Goal: Task Accomplishment & Management: Complete application form

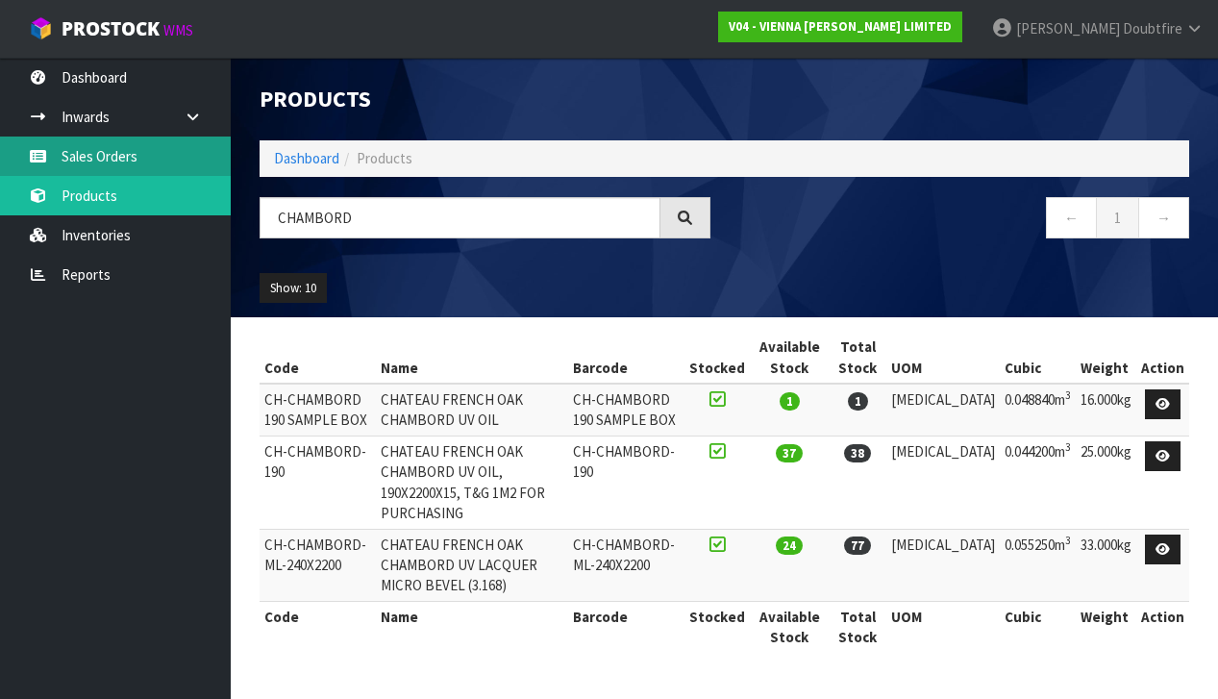
click at [109, 159] on link "Sales Orders" at bounding box center [115, 156] width 231 height 39
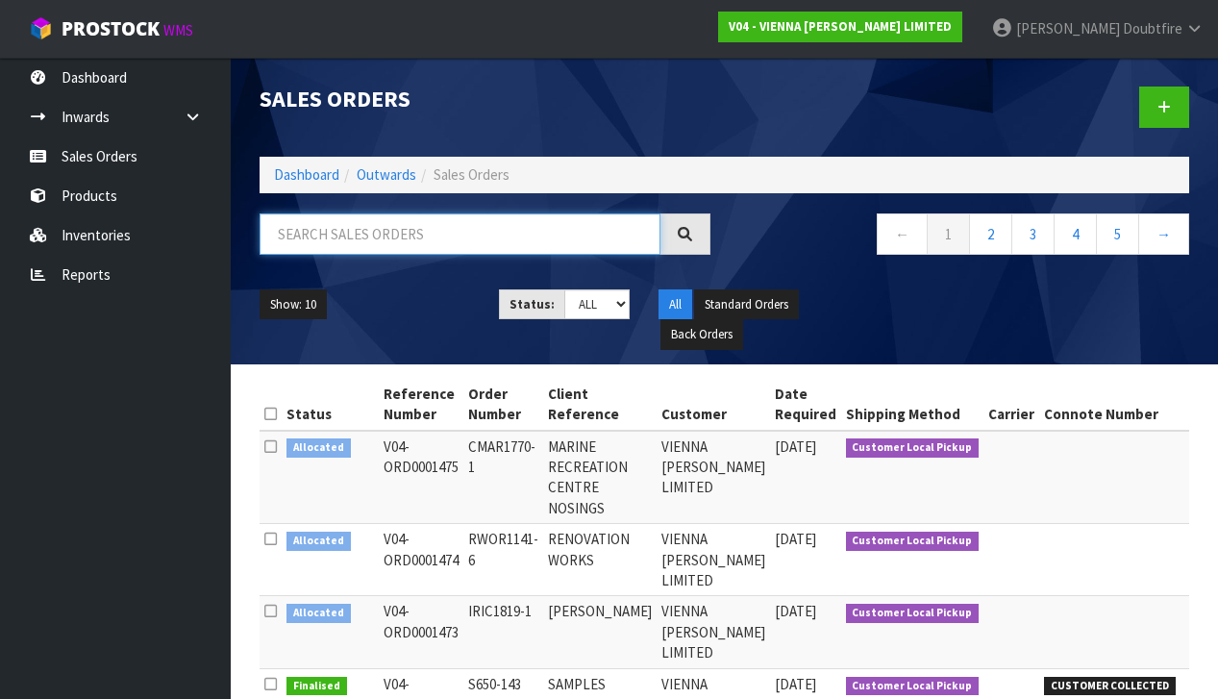
paste input "DSPE1767-1"
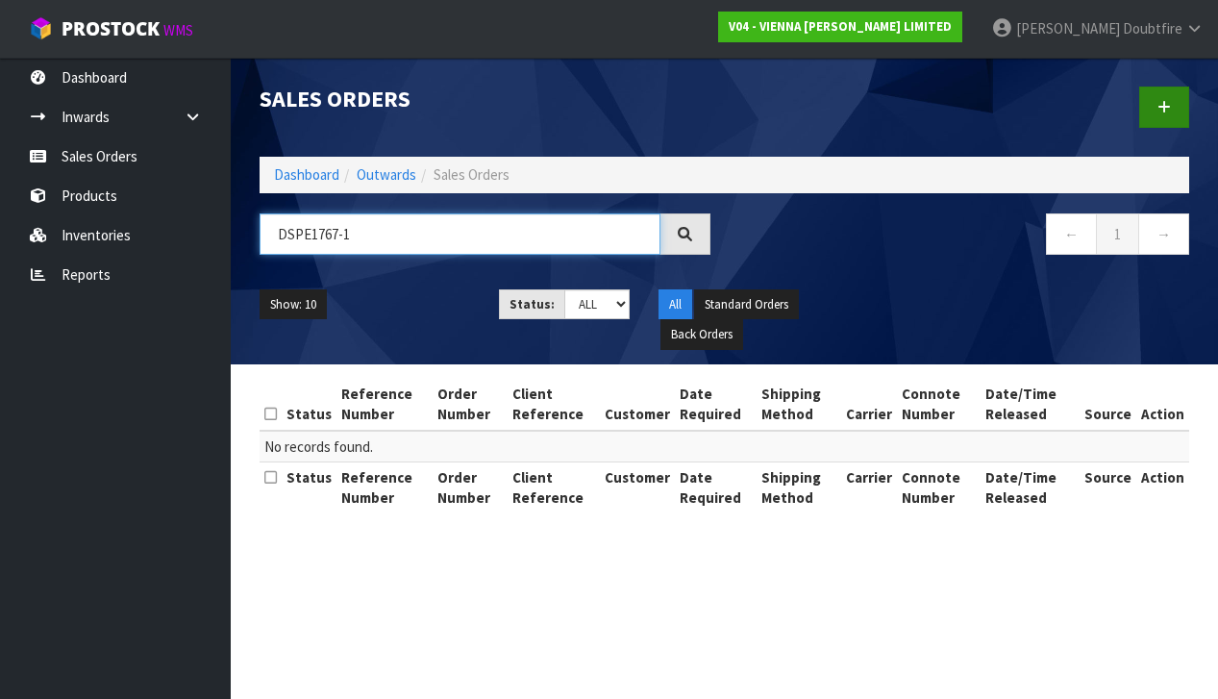
type input "DSPE1767-1"
click at [1172, 96] on link at bounding box center [1164, 107] width 50 height 41
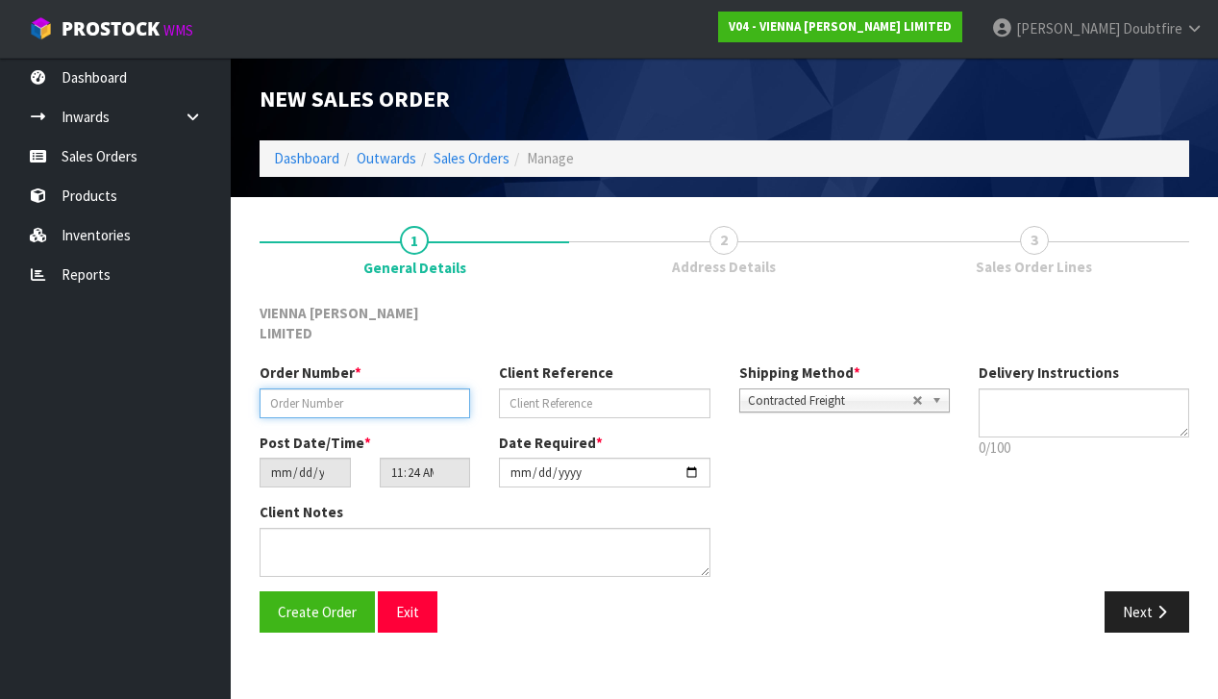
paste input "DSPE1767-1"
type input "DSPE1767-1"
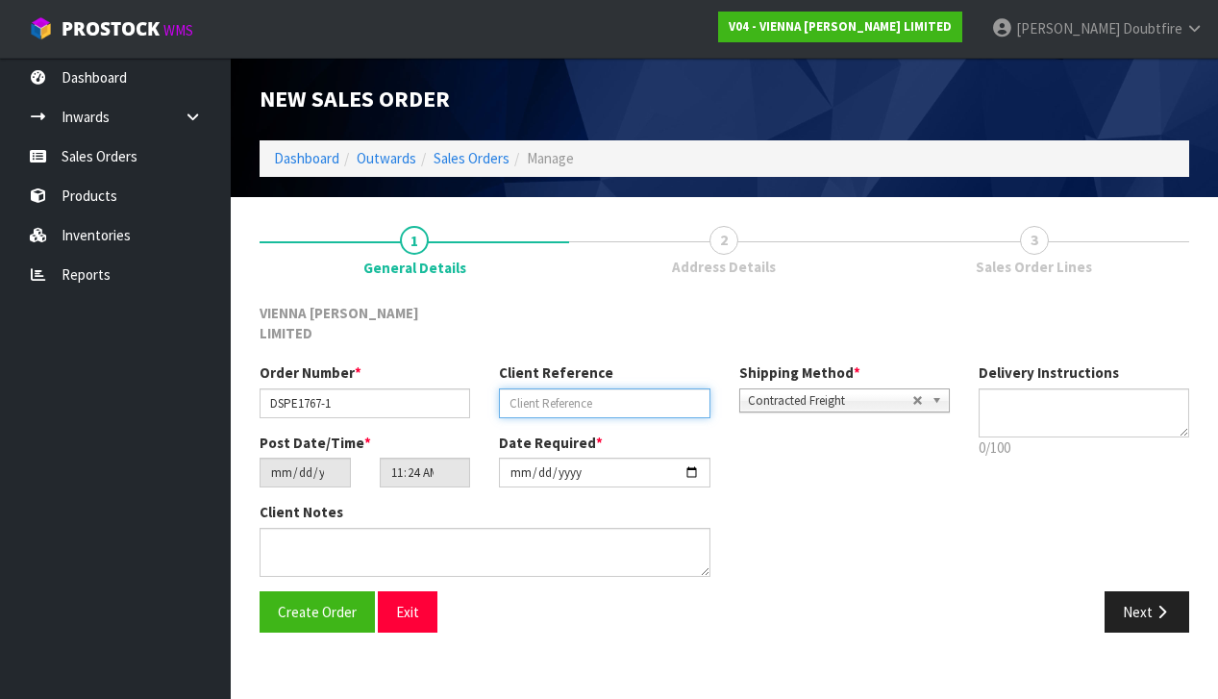
click at [551, 388] on input "text" at bounding box center [604, 403] width 211 height 30
type input "[PERSON_NAME]"
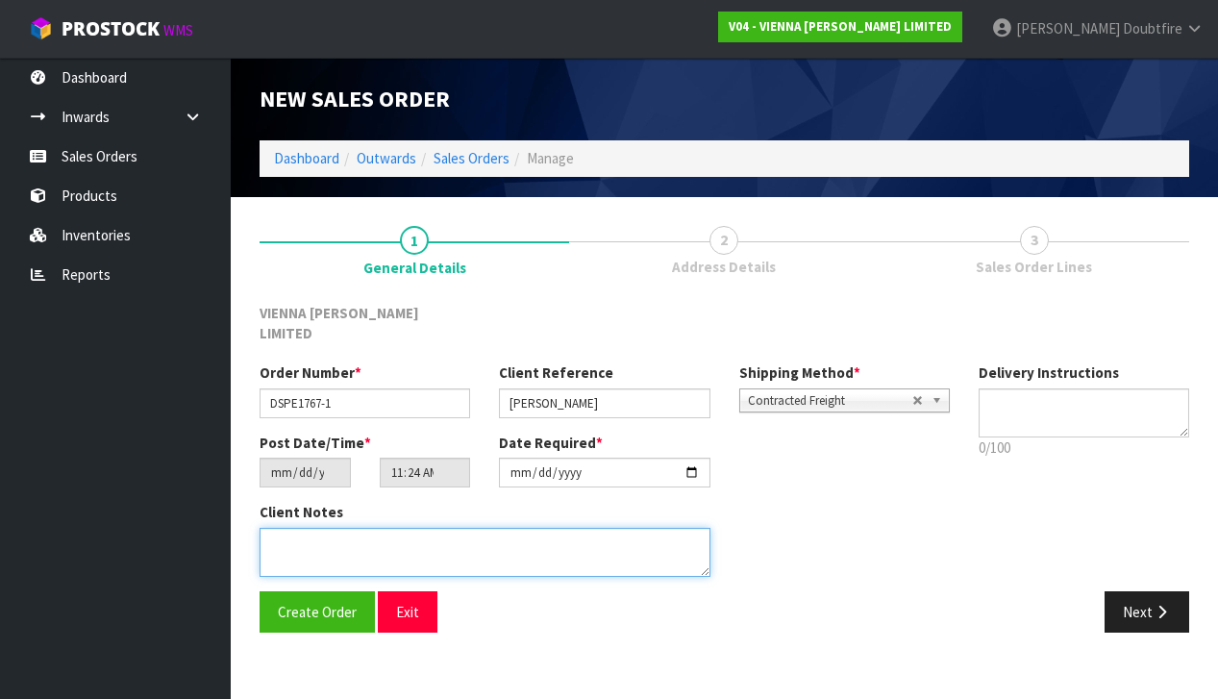
click at [414, 528] on textarea at bounding box center [485, 552] width 451 height 49
type textarea "[PERSON_NAME]"
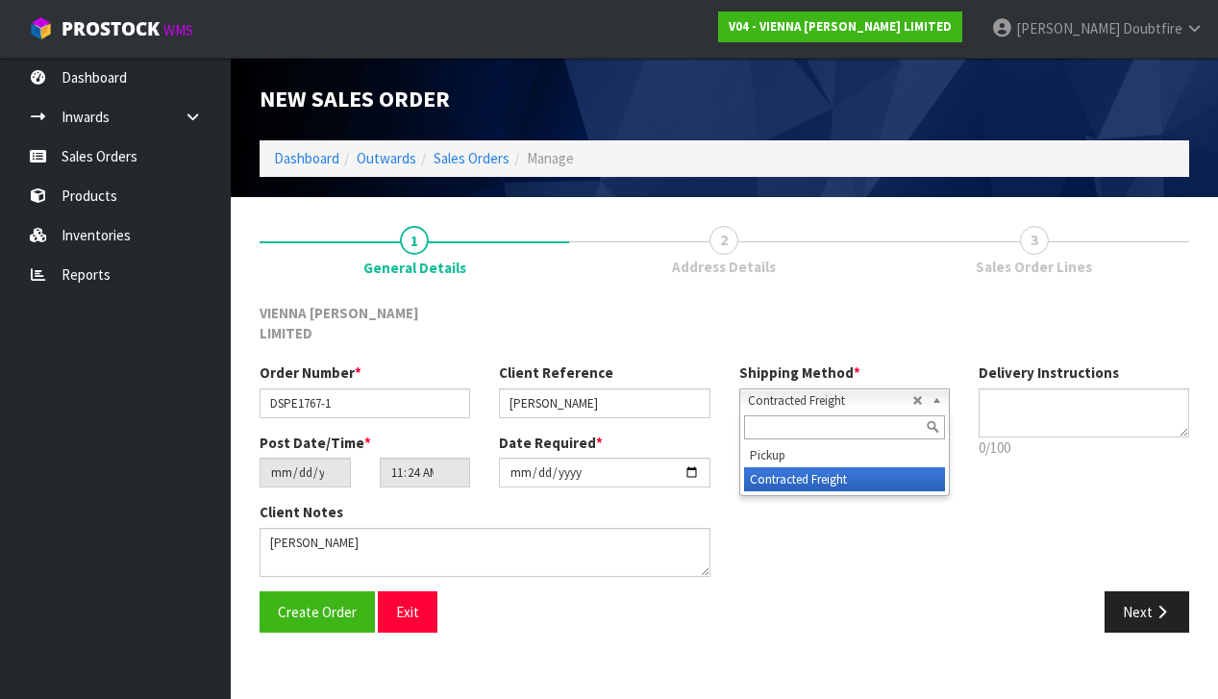
click at [801, 389] on span "Contracted Freight" at bounding box center [830, 400] width 164 height 23
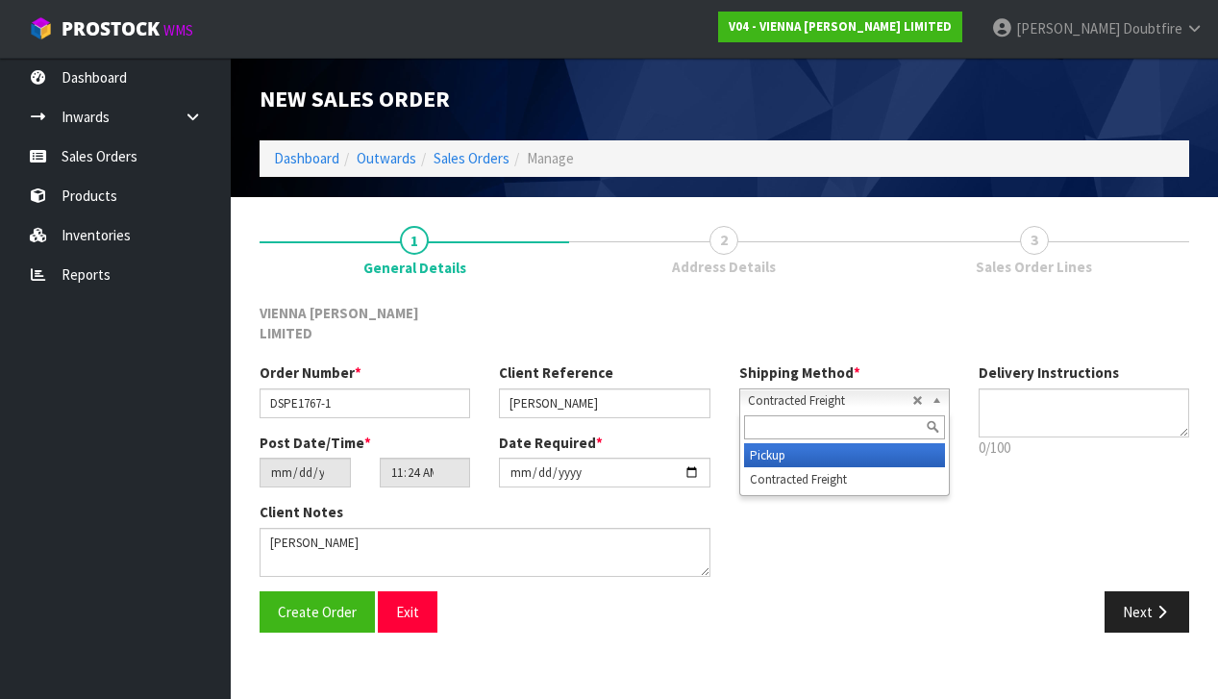
click at [794, 443] on li "Pickup" at bounding box center [844, 455] width 201 height 24
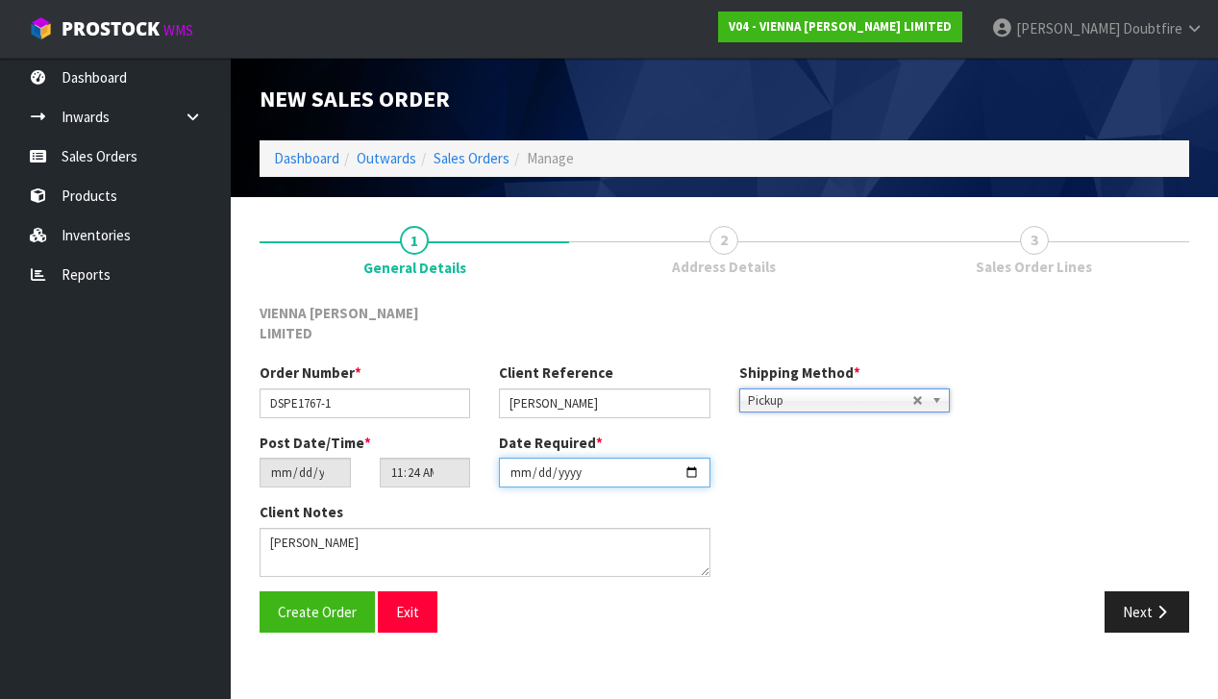
click at [528, 463] on input "[DATE]" at bounding box center [604, 473] width 211 height 30
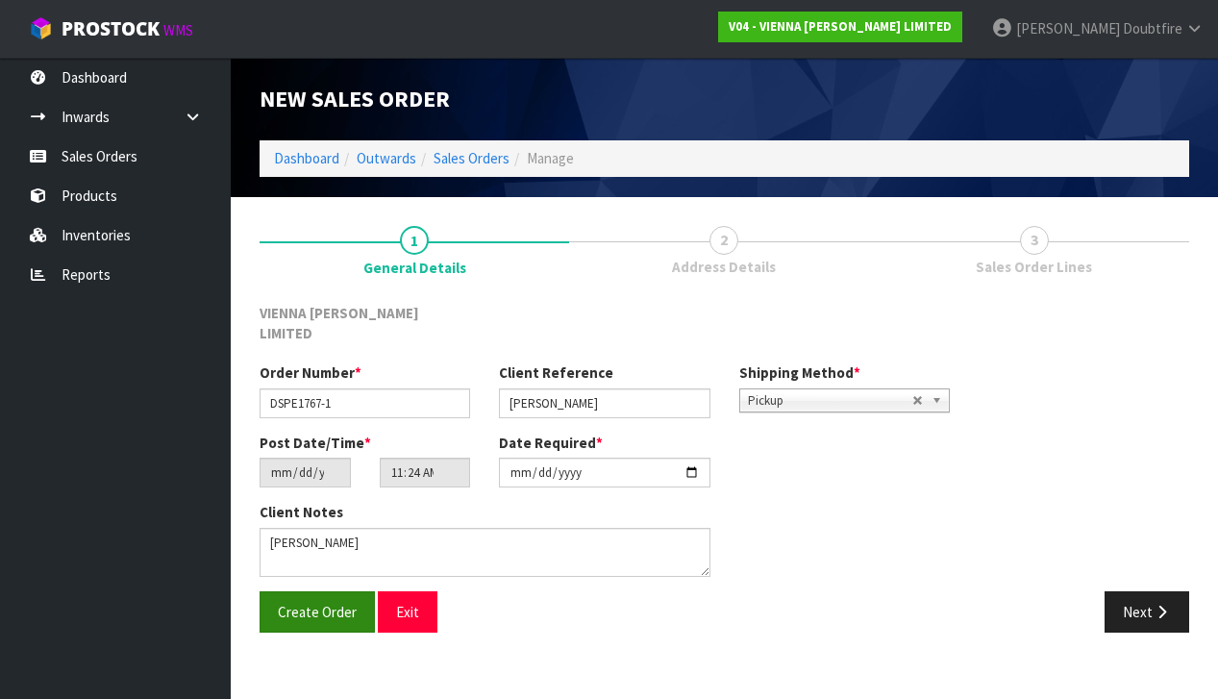
click at [293, 603] on span "Create Order" at bounding box center [317, 612] width 79 height 18
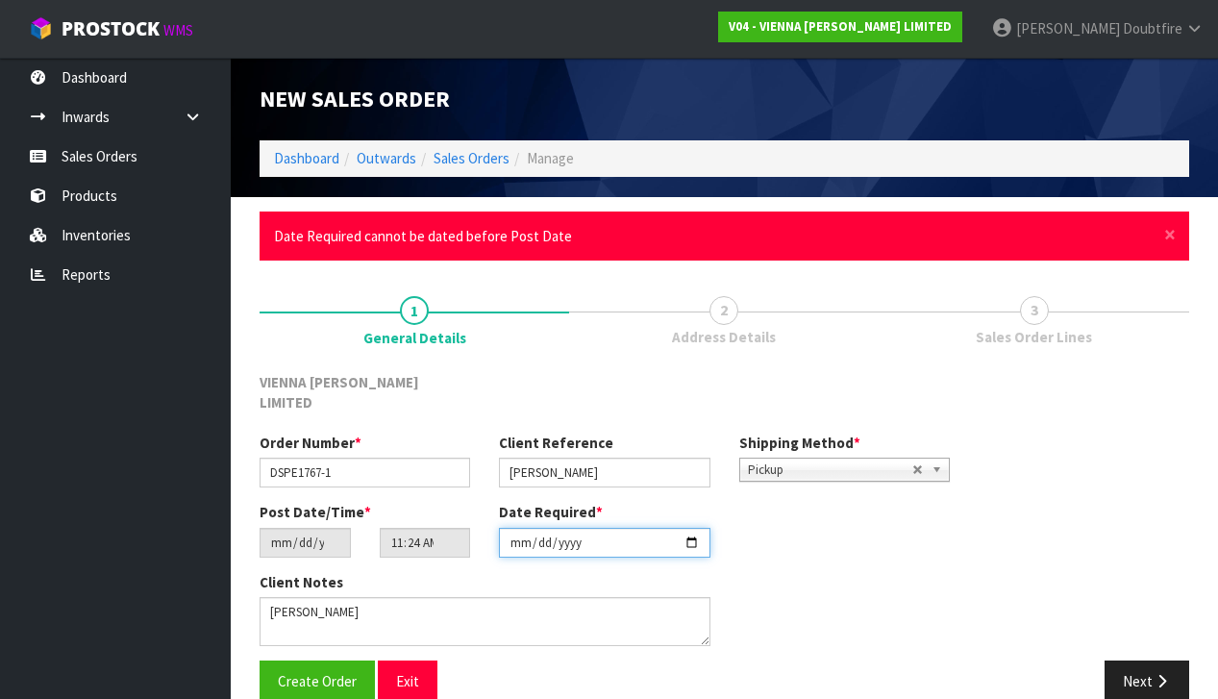
click at [515, 533] on input "[DATE]" at bounding box center [604, 543] width 211 height 30
type input "[DATE]"
click at [831, 578] on div "Client Notes" at bounding box center [604, 616] width 719 height 88
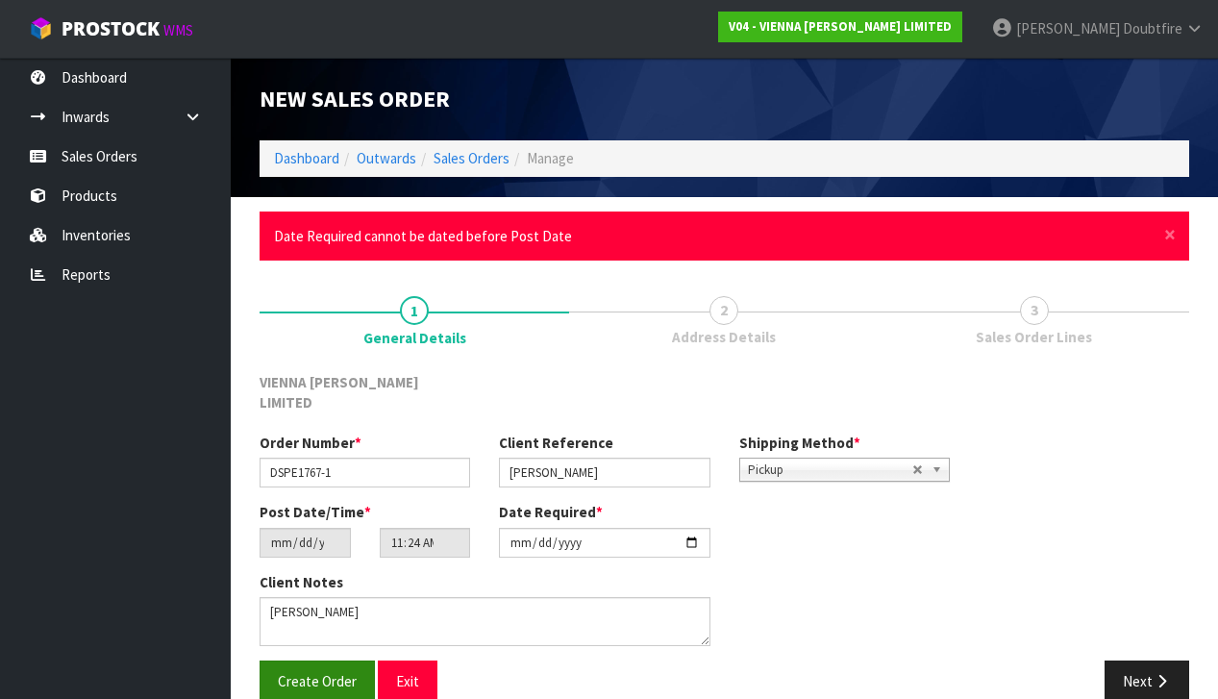
click at [294, 672] on span "Create Order" at bounding box center [317, 681] width 79 height 18
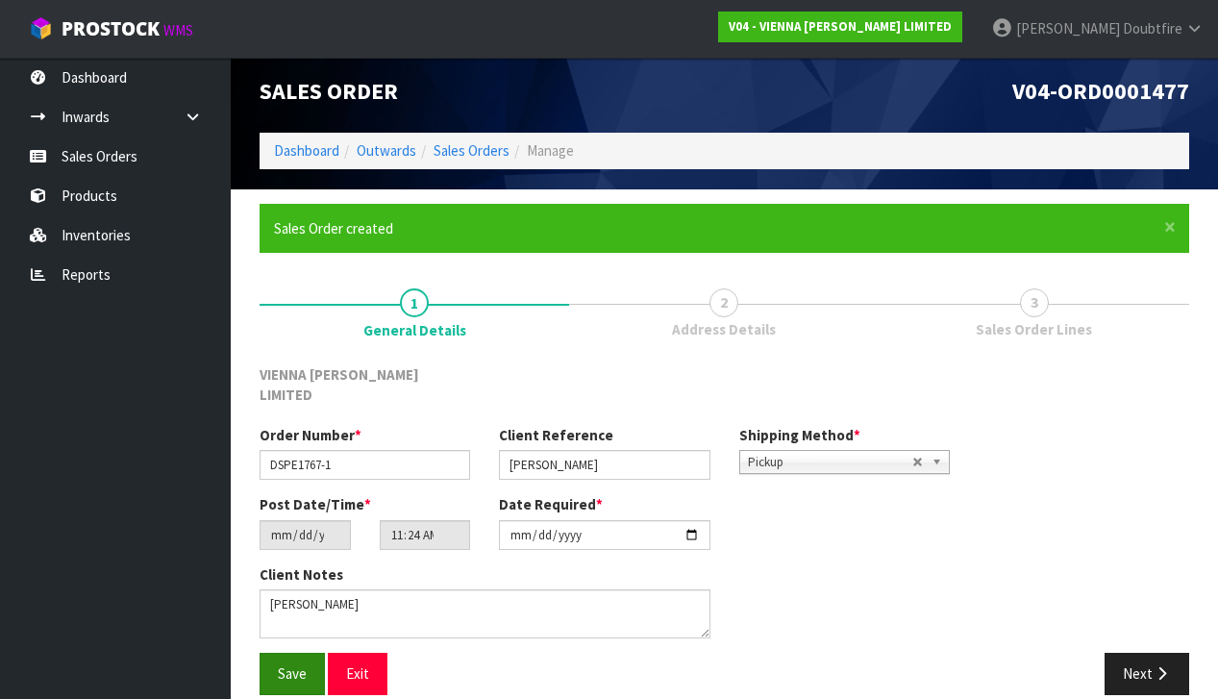
click at [285, 653] on button "Save" at bounding box center [292, 673] width 65 height 41
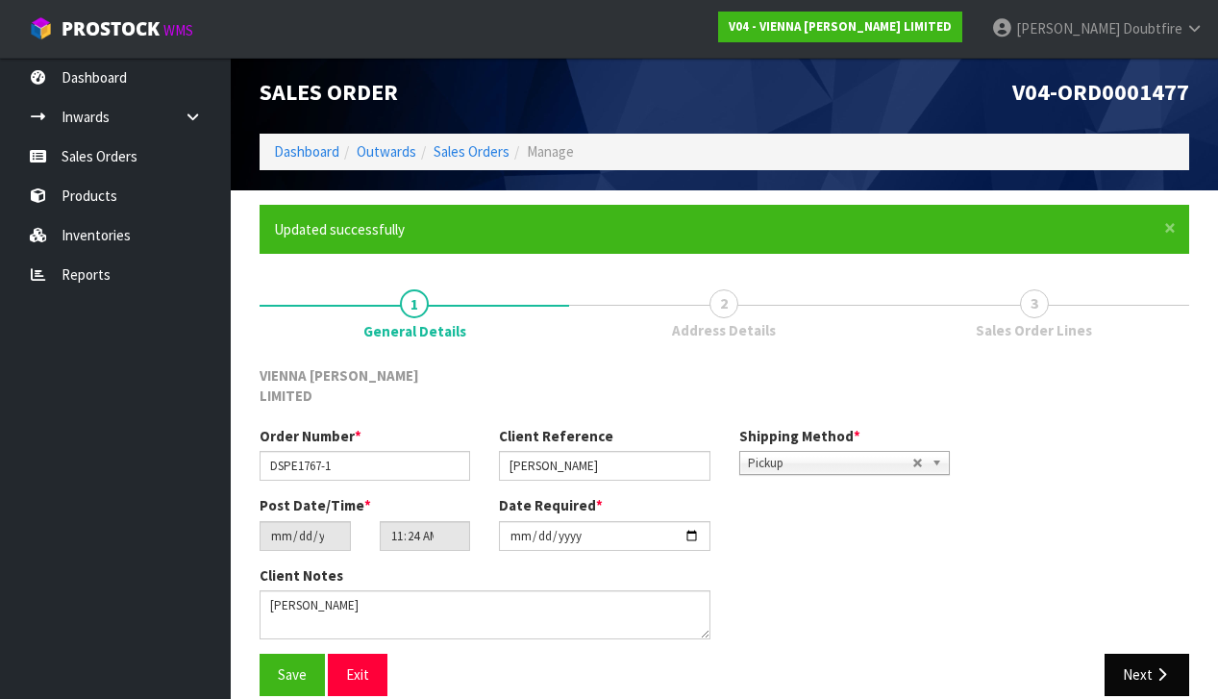
click at [1159, 654] on button "Next" at bounding box center [1147, 674] width 85 height 41
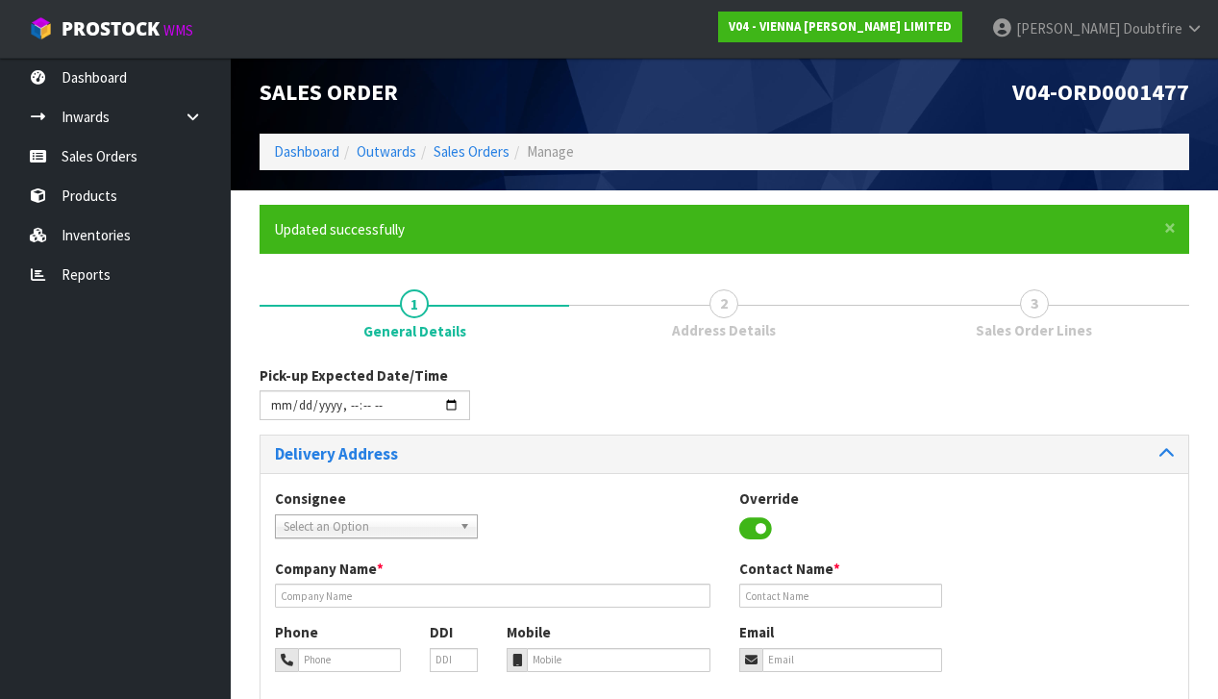
scroll to position [0, 0]
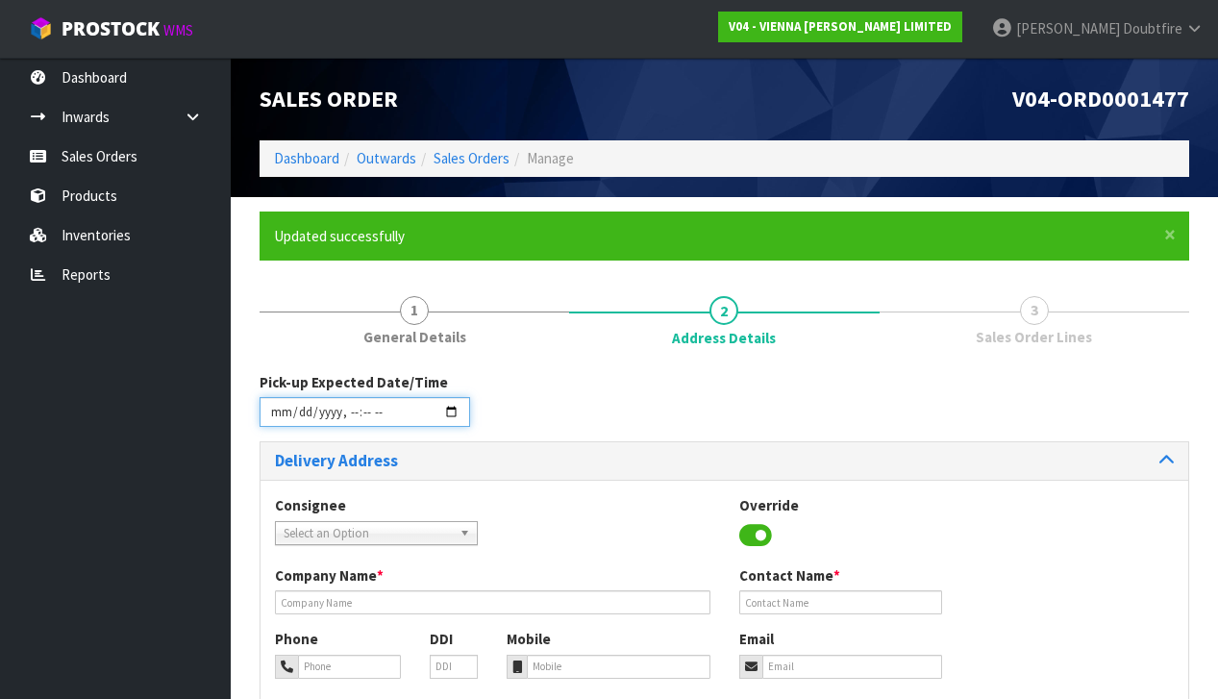
click at [279, 424] on input "datetime-local" at bounding box center [365, 412] width 211 height 30
type input "[DATE]T11:25"
click at [736, 517] on div "Override" at bounding box center [841, 523] width 232 height 56
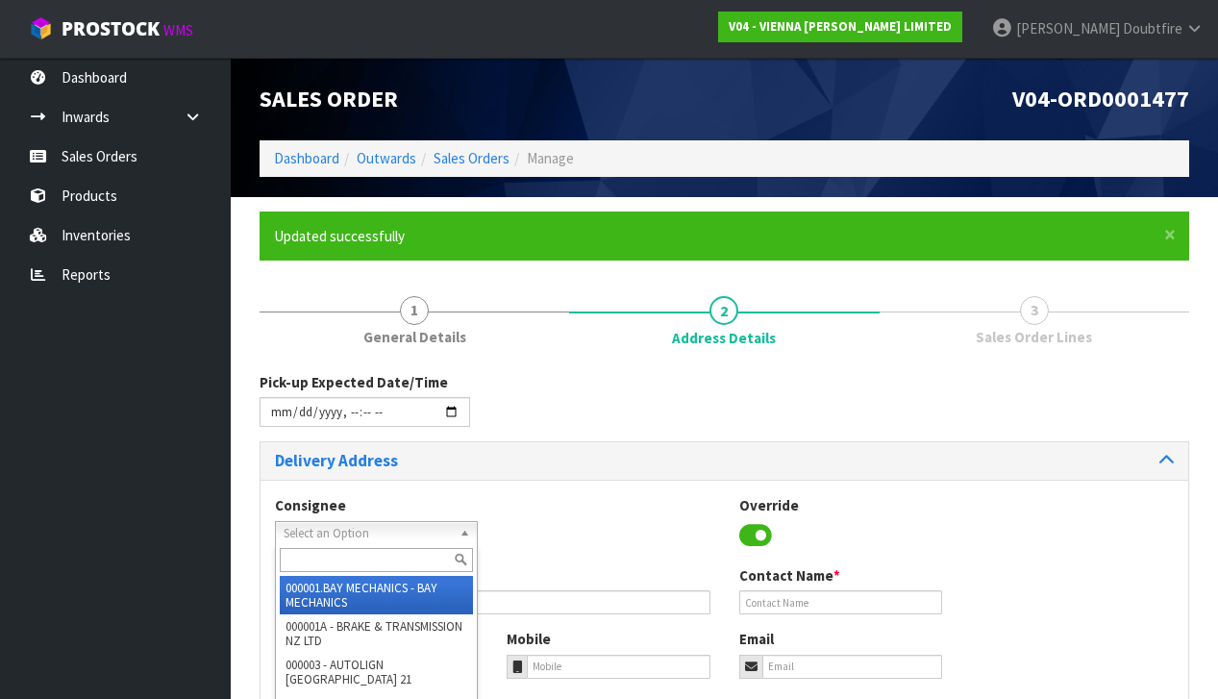
click at [337, 534] on span "Select an Option" at bounding box center [368, 533] width 168 height 23
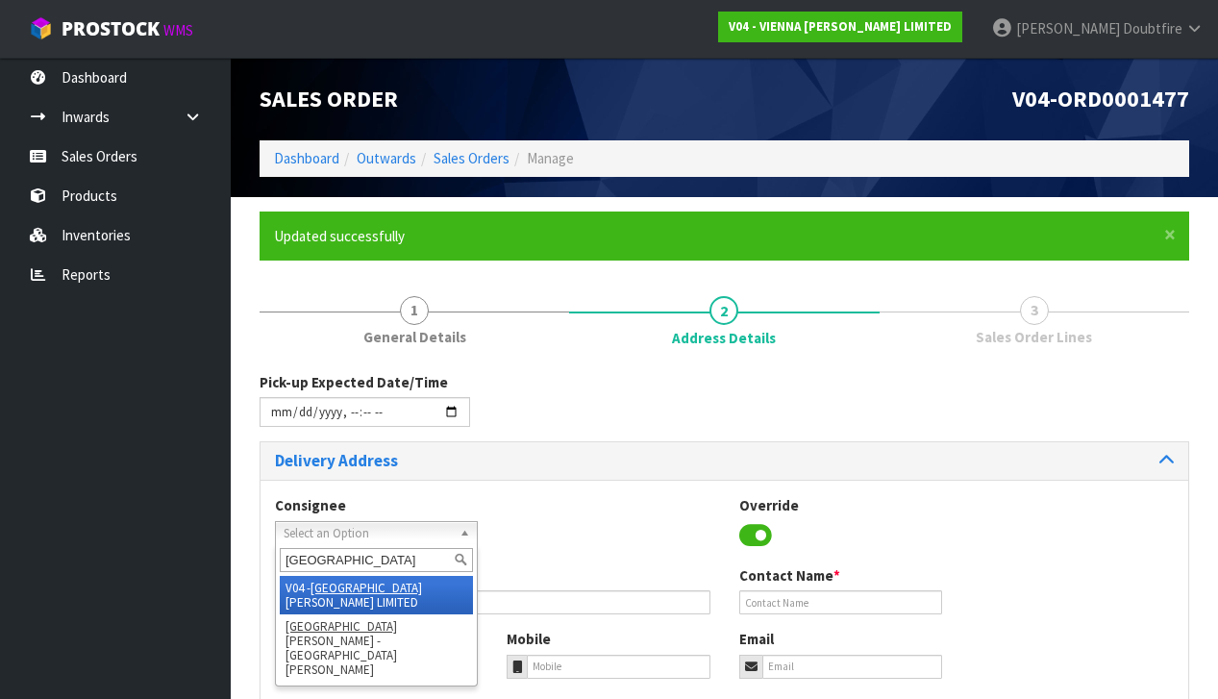
type input "[GEOGRAPHIC_DATA]"
click at [385, 586] on li "V04 - VIENNA [PERSON_NAME] LIMITED" at bounding box center [376, 595] width 193 height 38
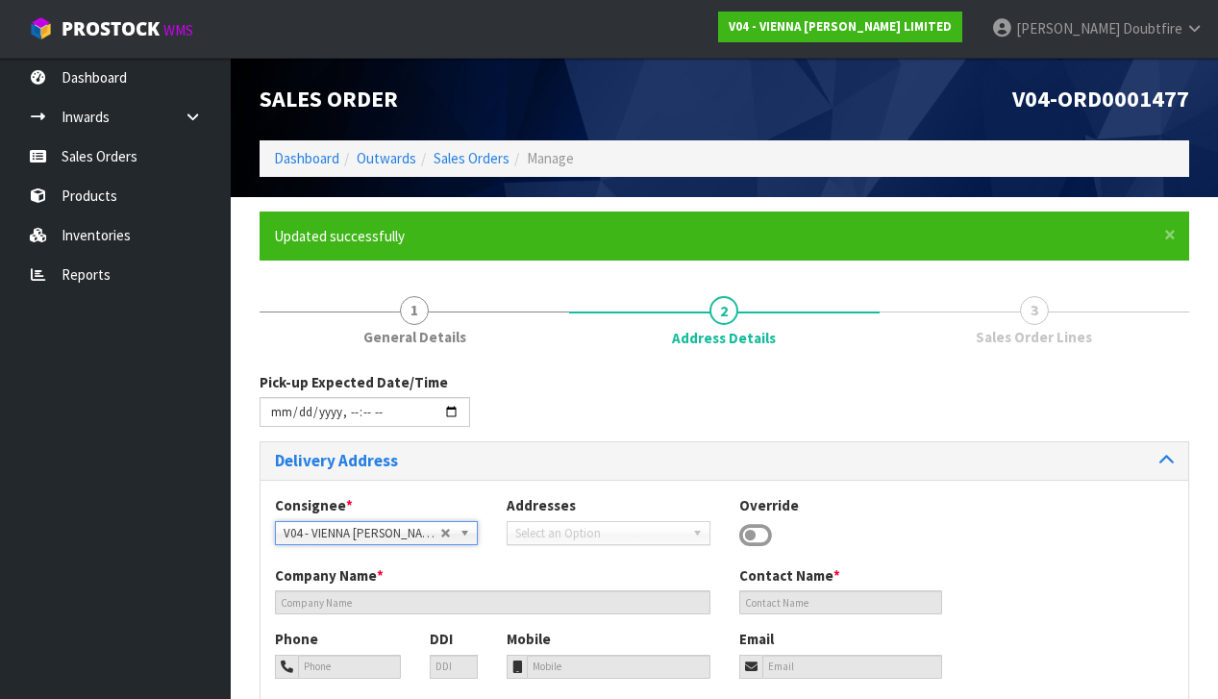
type input "VIENNA [PERSON_NAME] LIMITED"
type input "[PERSON_NAME]"
type input "[PHONE_NUMBER]"
type input "[PERSON_NAME][EMAIL_ADDRESS][DOMAIN_NAME]"
type input "2 ROXBURGH ST"
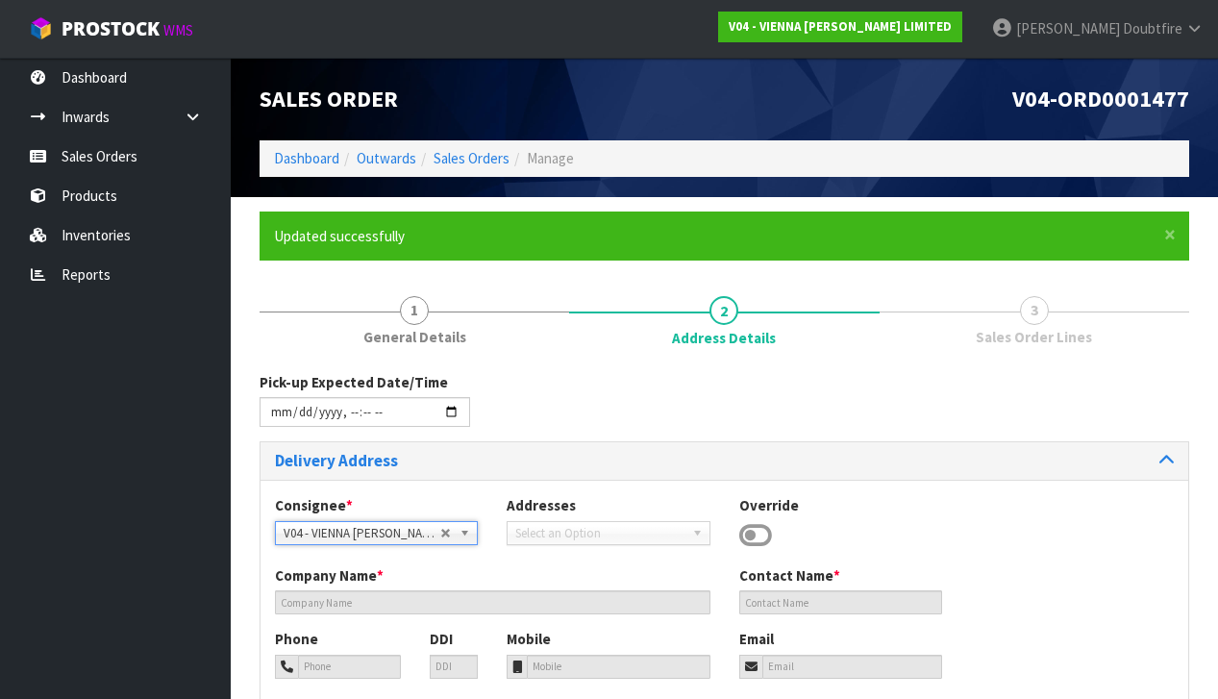
type input "1023"
type input "[GEOGRAPHIC_DATA]"
type input "NEWMARKET"
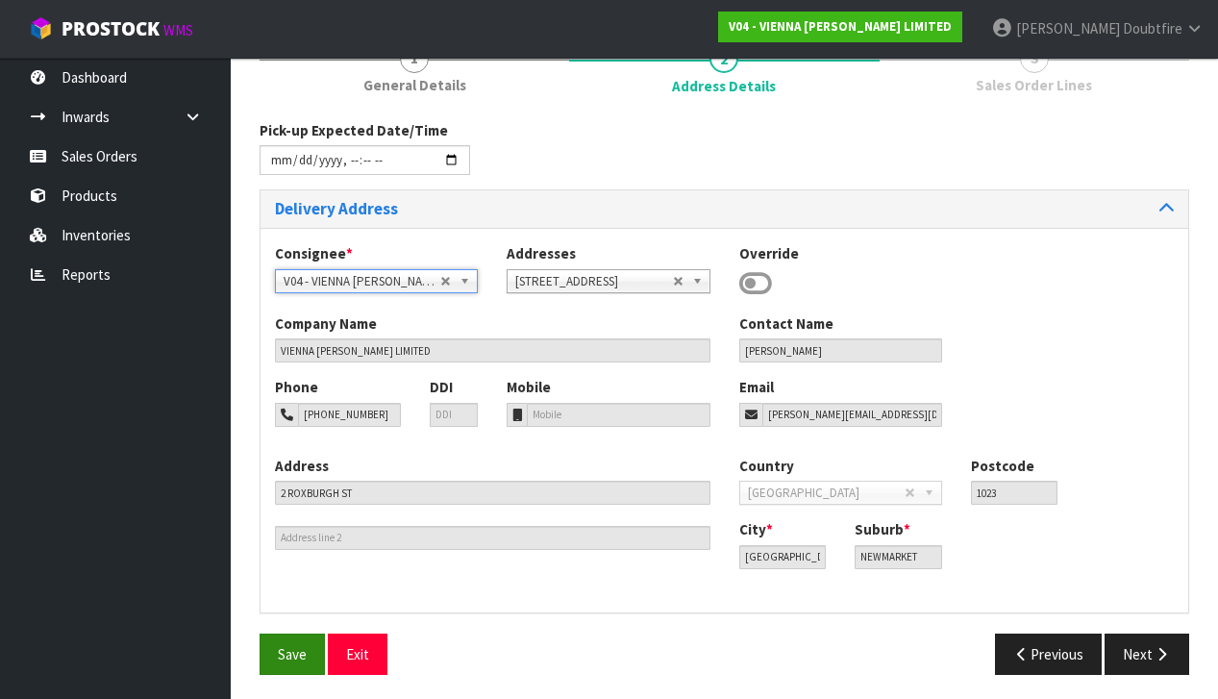
scroll to position [251, 0]
click at [299, 646] on span "Save" at bounding box center [292, 655] width 29 height 18
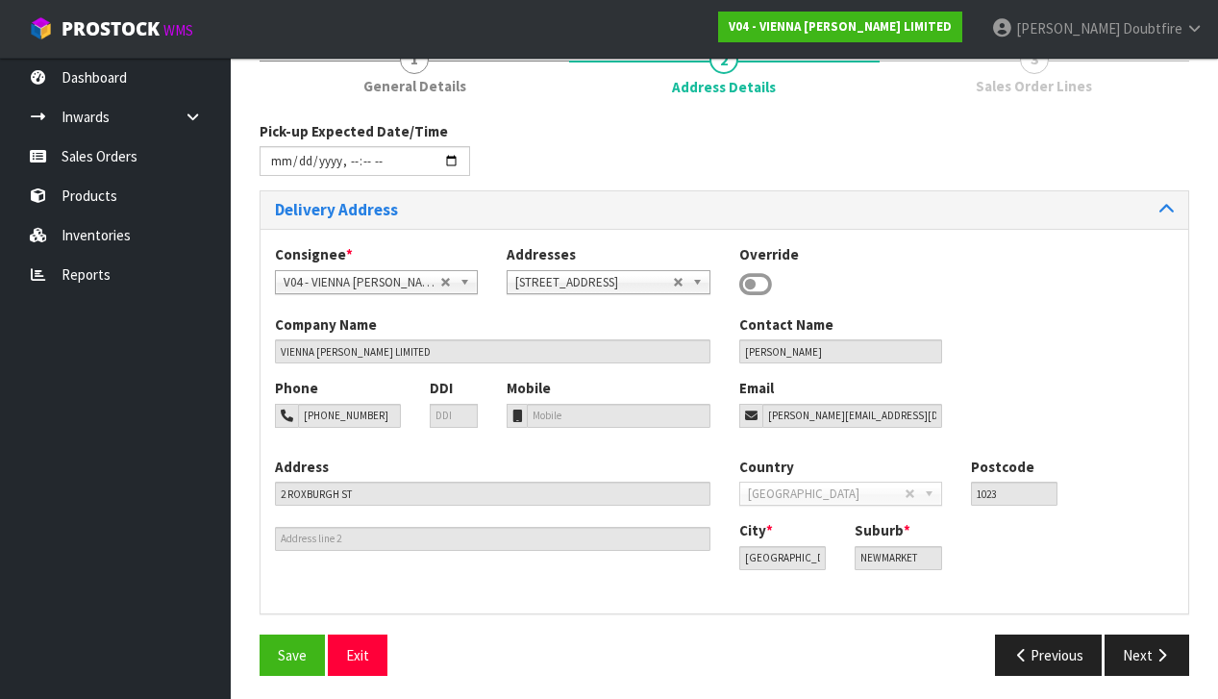
scroll to position [0, 0]
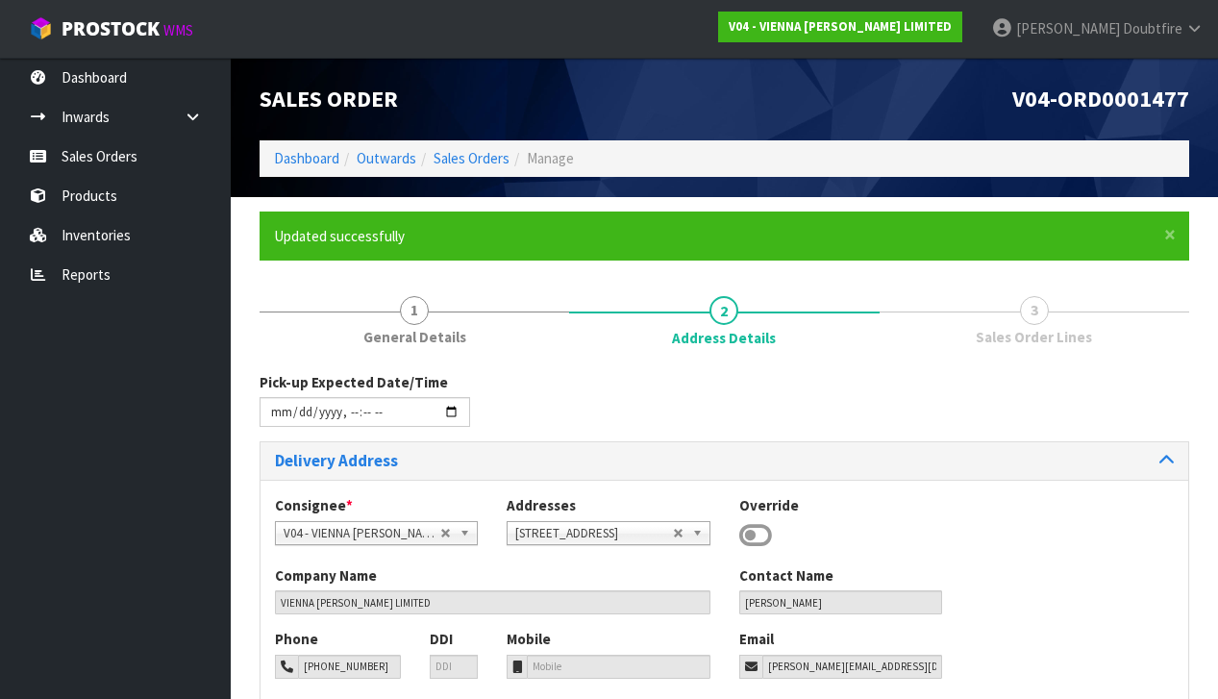
type input "[DATE]T11:25"
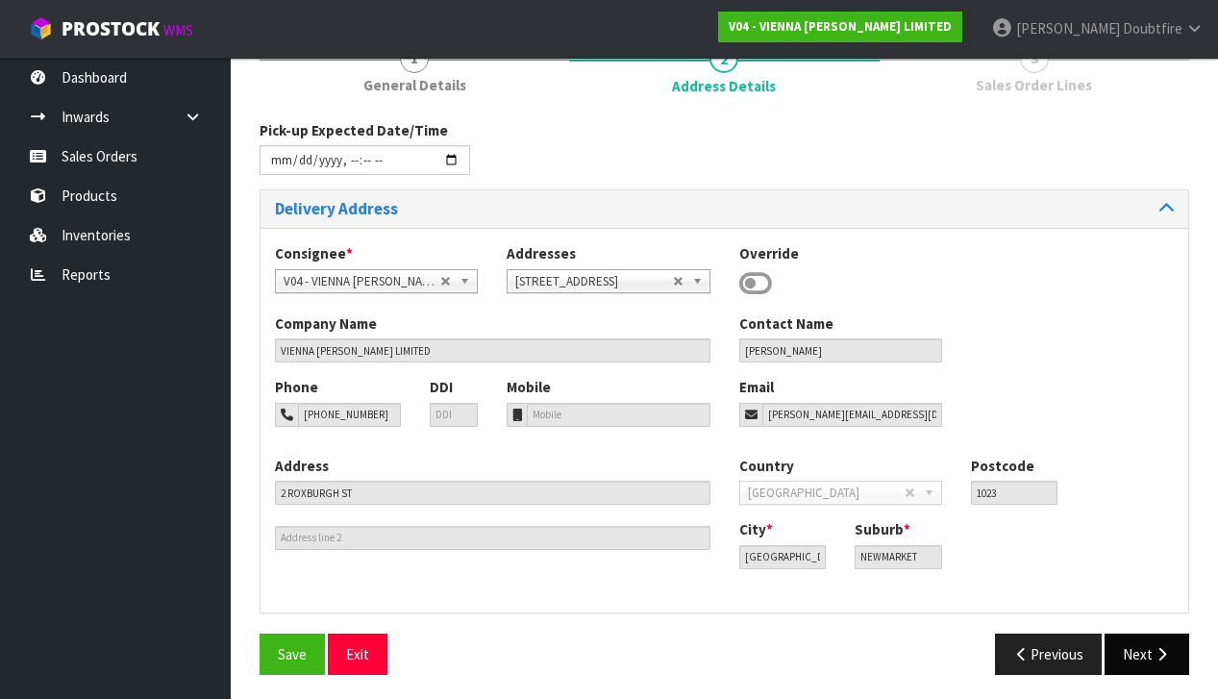
scroll to position [251, 0]
click at [1174, 648] on button "Next" at bounding box center [1147, 655] width 85 height 41
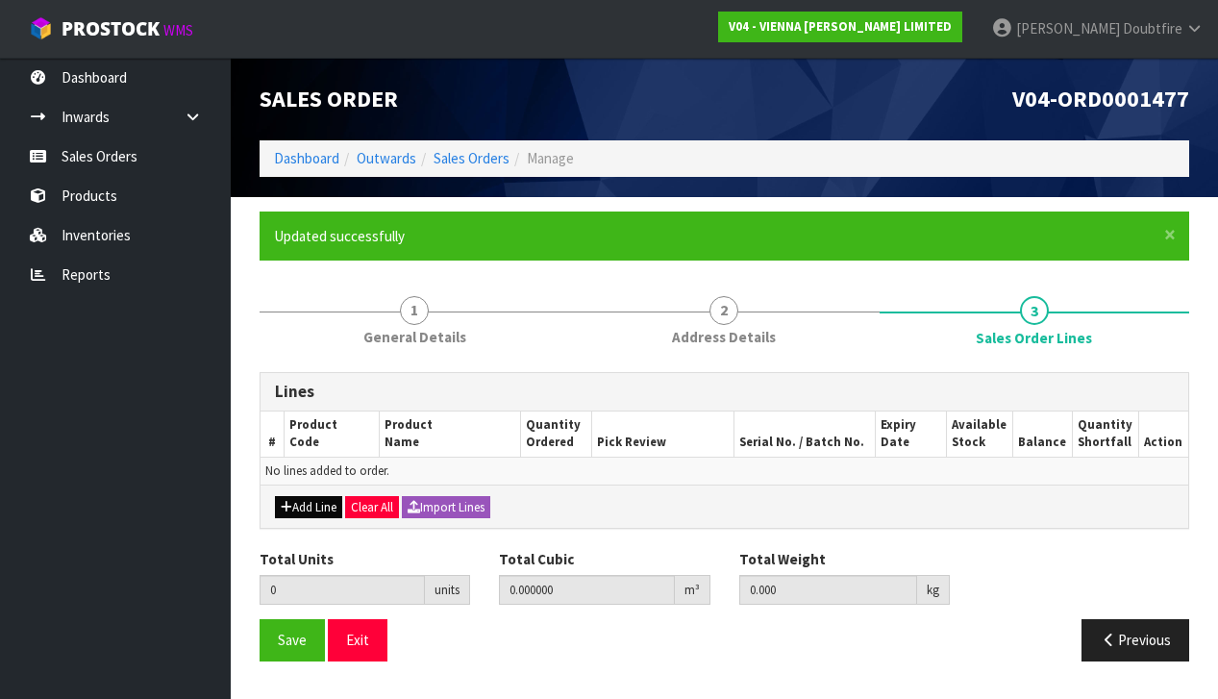
click at [309, 501] on button "Add Line" at bounding box center [308, 507] width 67 height 23
type input "0"
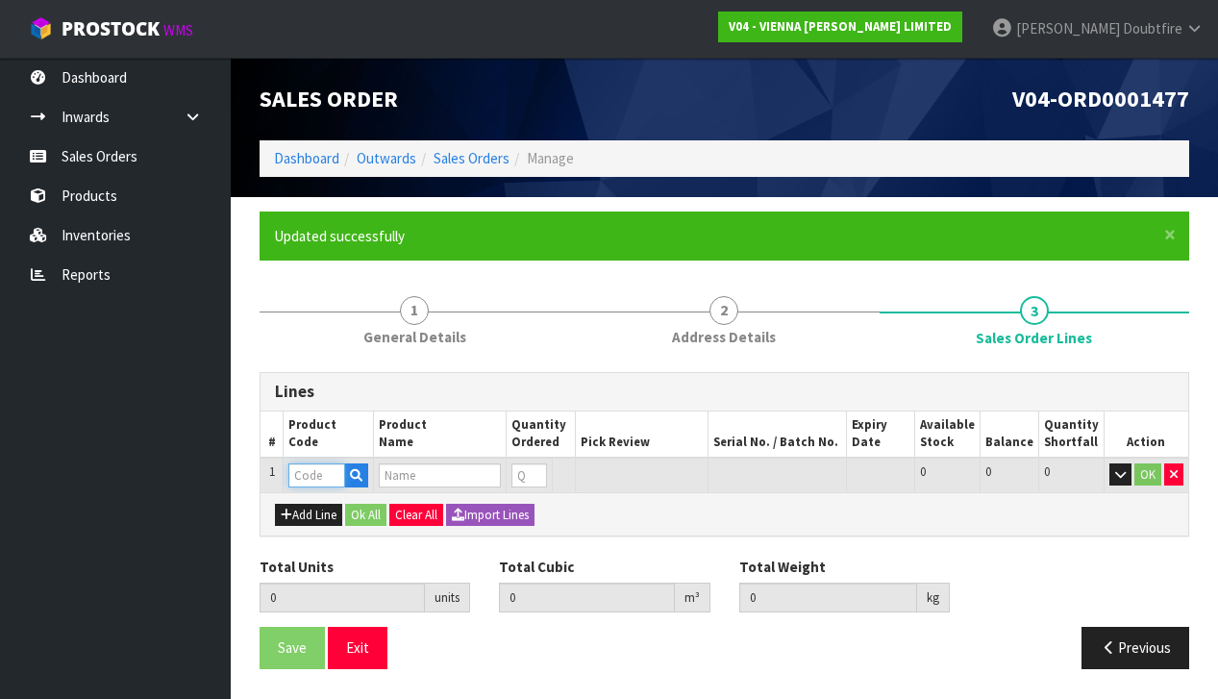
click at [306, 471] on input "text" at bounding box center [316, 475] width 57 height 24
type input "EX"
click at [366, 503] on link "EX CESS 007" at bounding box center [366, 504] width 152 height 26
type input "EXCESS 007"
type input "0.000000"
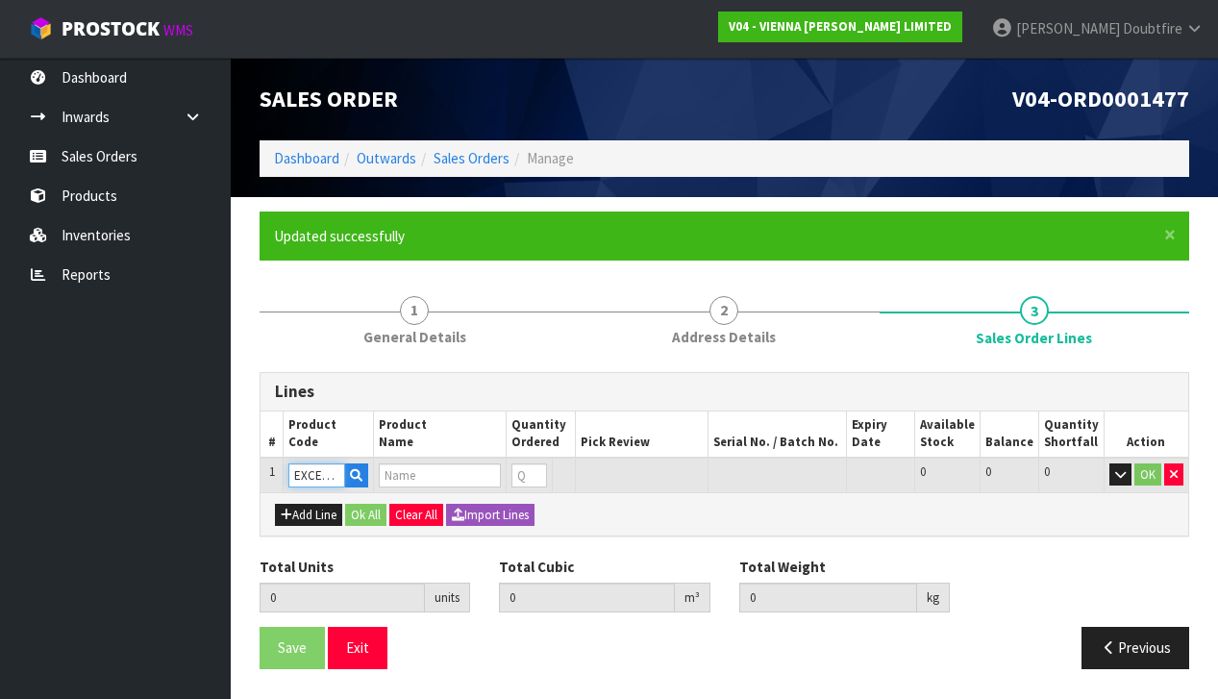
type input "0.000"
type input "EXCESS 007 190X1900"
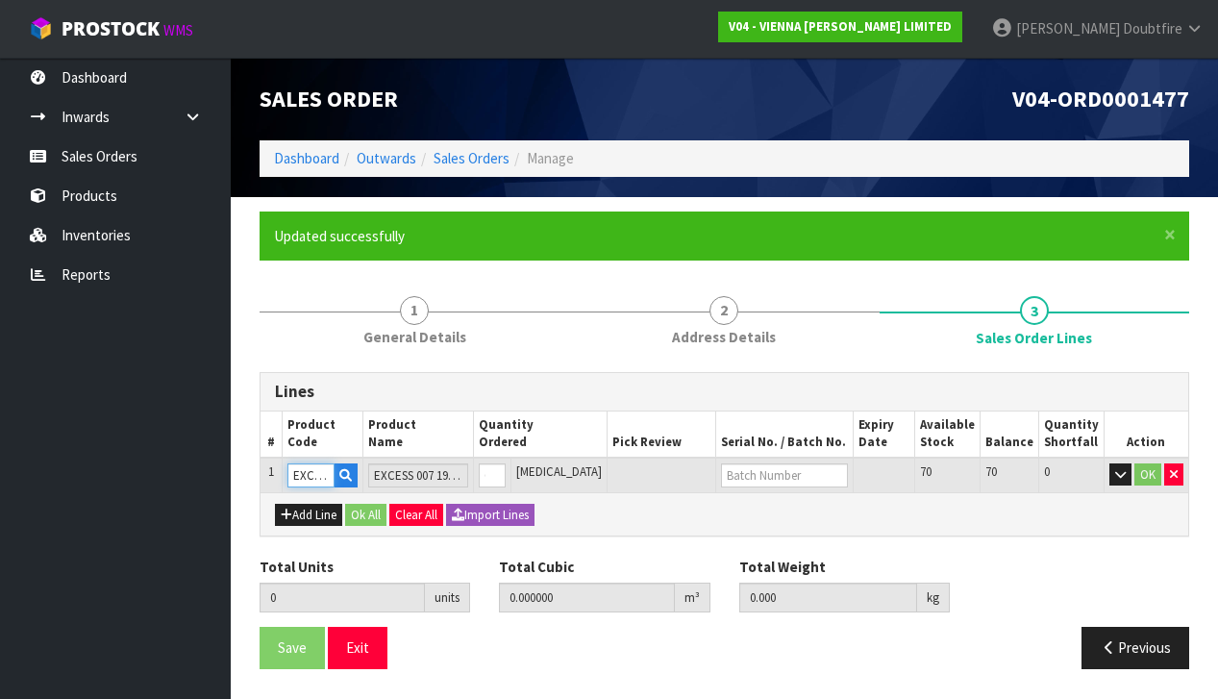
scroll to position [0, 1]
type input "1"
type input "0.0384"
type input "22"
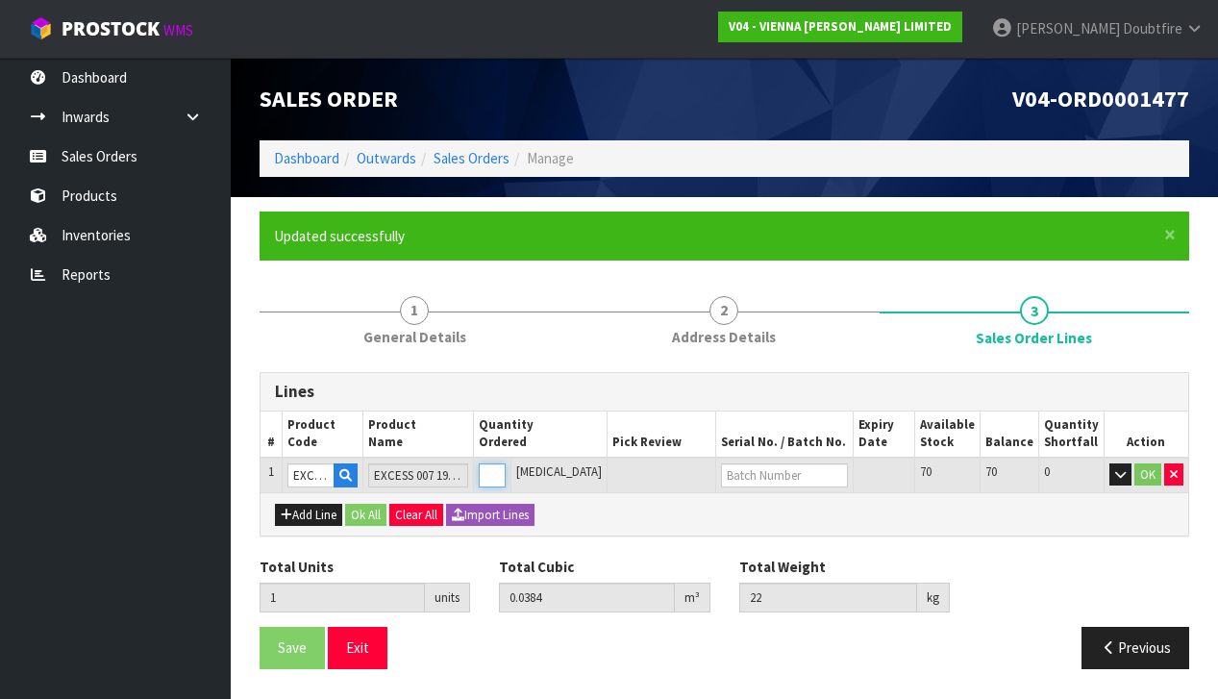
click at [506, 466] on input "1" at bounding box center [492, 475] width 27 height 24
type input "0"
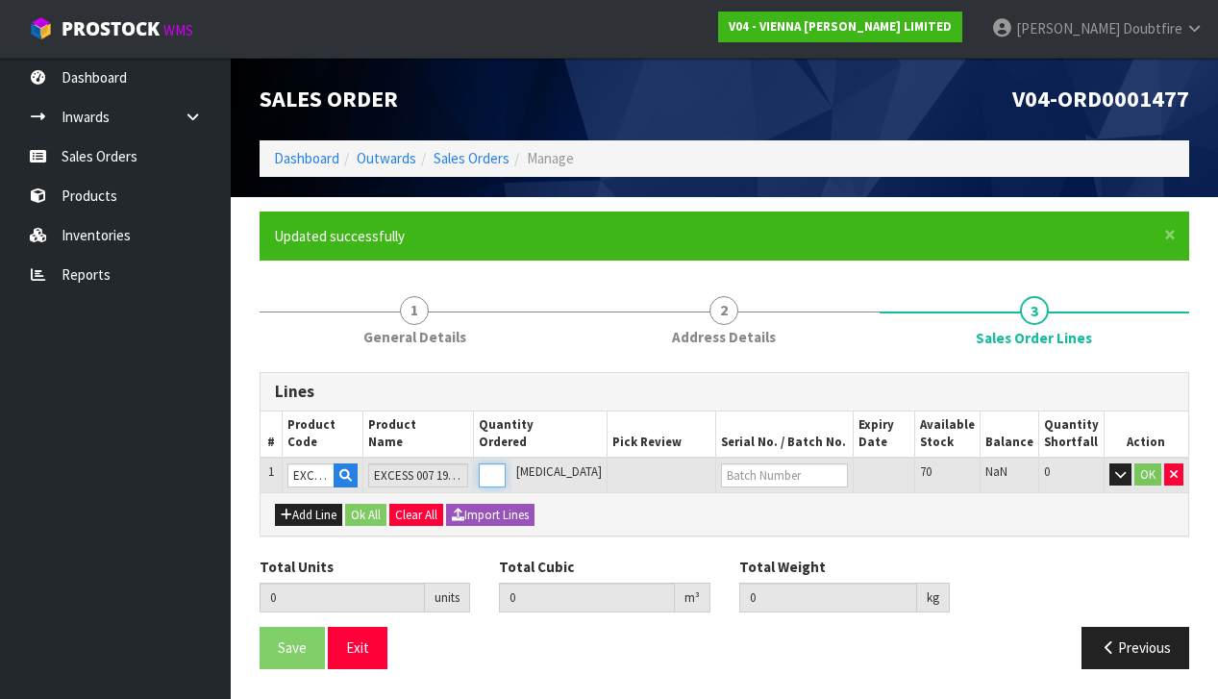
type input "2"
type input "0.0768"
type input "44"
type input "2"
type input "23"
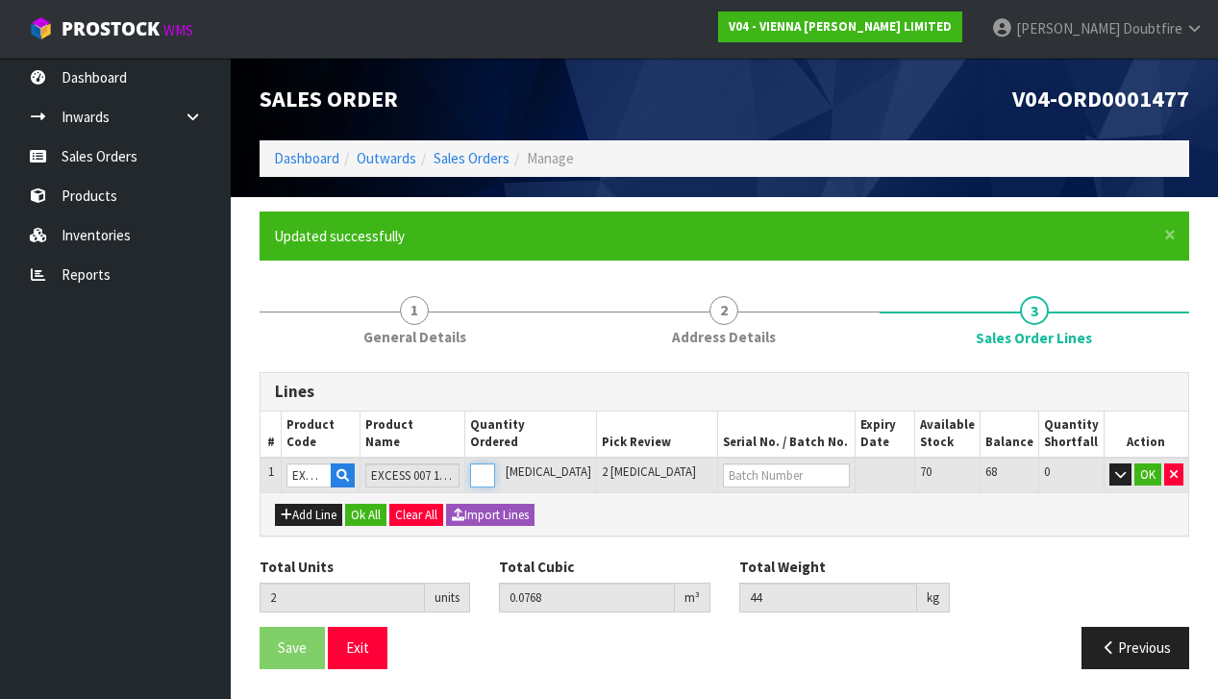
type input "0.8832"
type input "506"
type input "23"
click at [1150, 465] on button "OK" at bounding box center [1148, 474] width 27 height 23
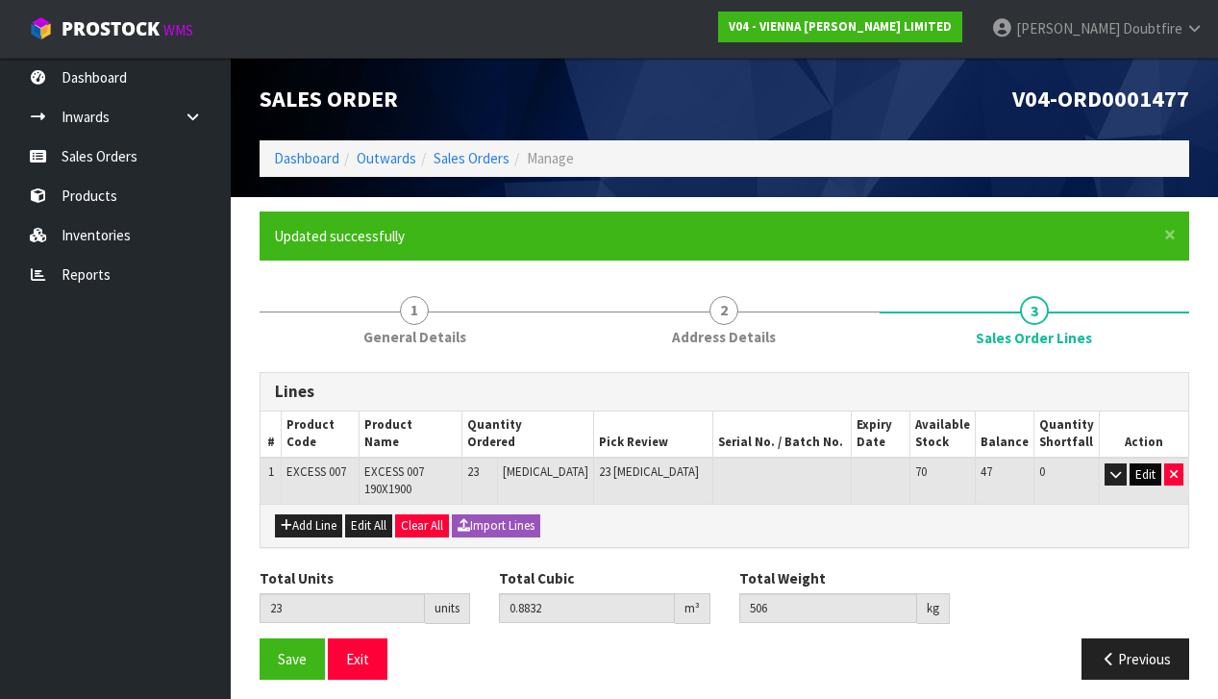
click at [1140, 471] on button "Edit" at bounding box center [1146, 474] width 32 height 23
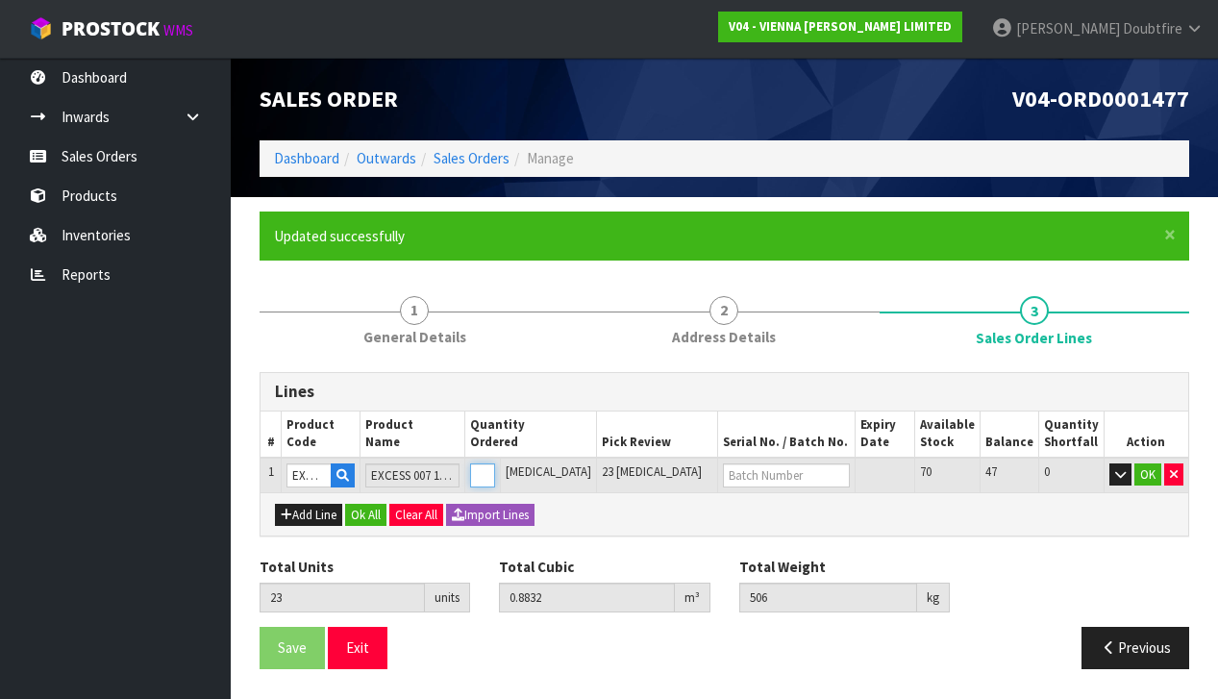
type input "22"
type input "0.8448"
type input "484"
click at [495, 475] on input "22" at bounding box center [482, 475] width 25 height 24
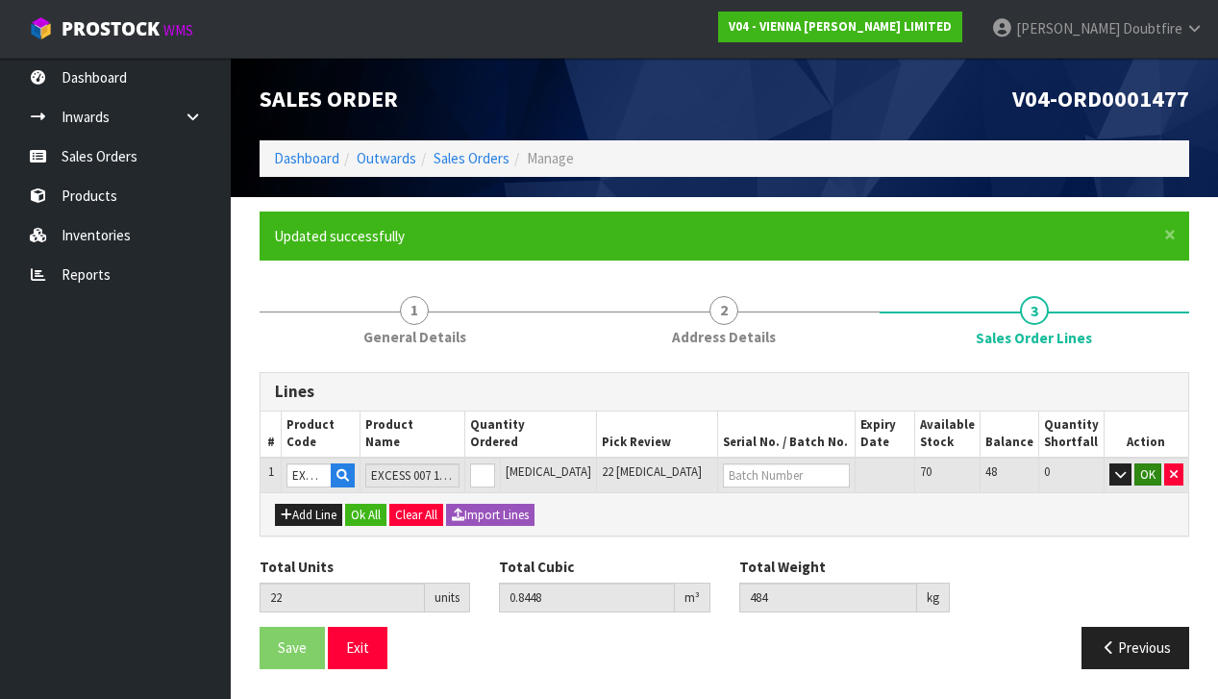
click at [1144, 476] on button "OK" at bounding box center [1148, 474] width 27 height 23
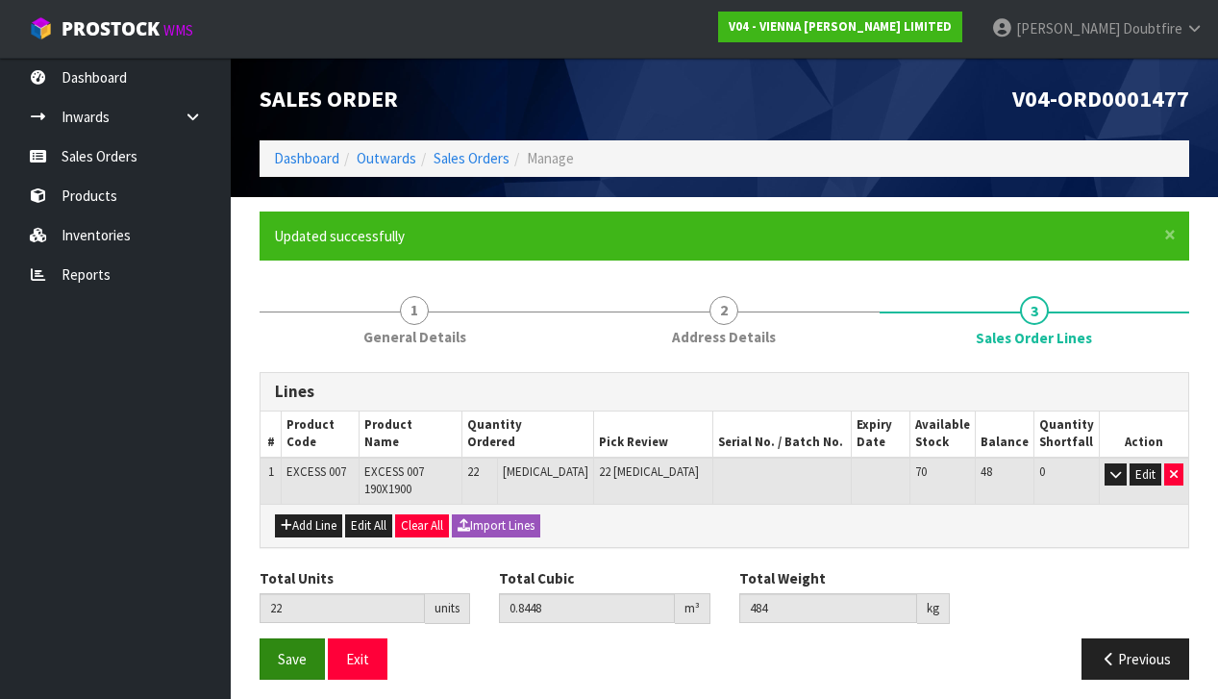
click at [300, 638] on button "Save" at bounding box center [292, 658] width 65 height 41
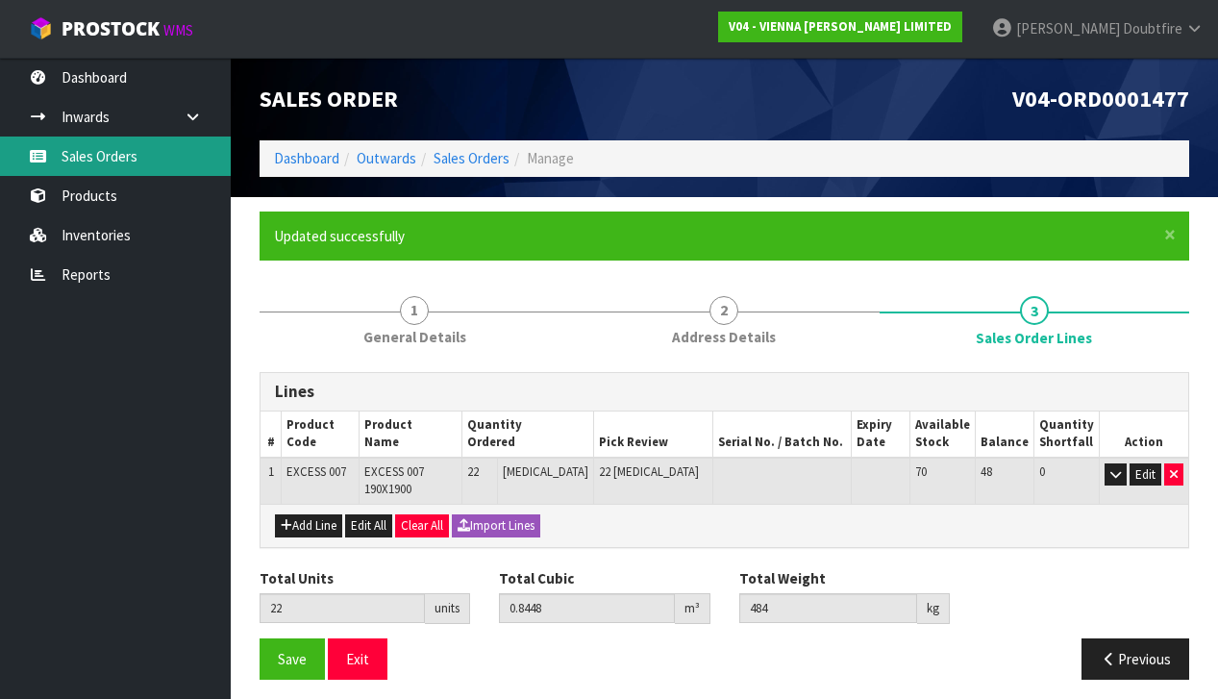
click at [88, 156] on link "Sales Orders" at bounding box center [115, 156] width 231 height 39
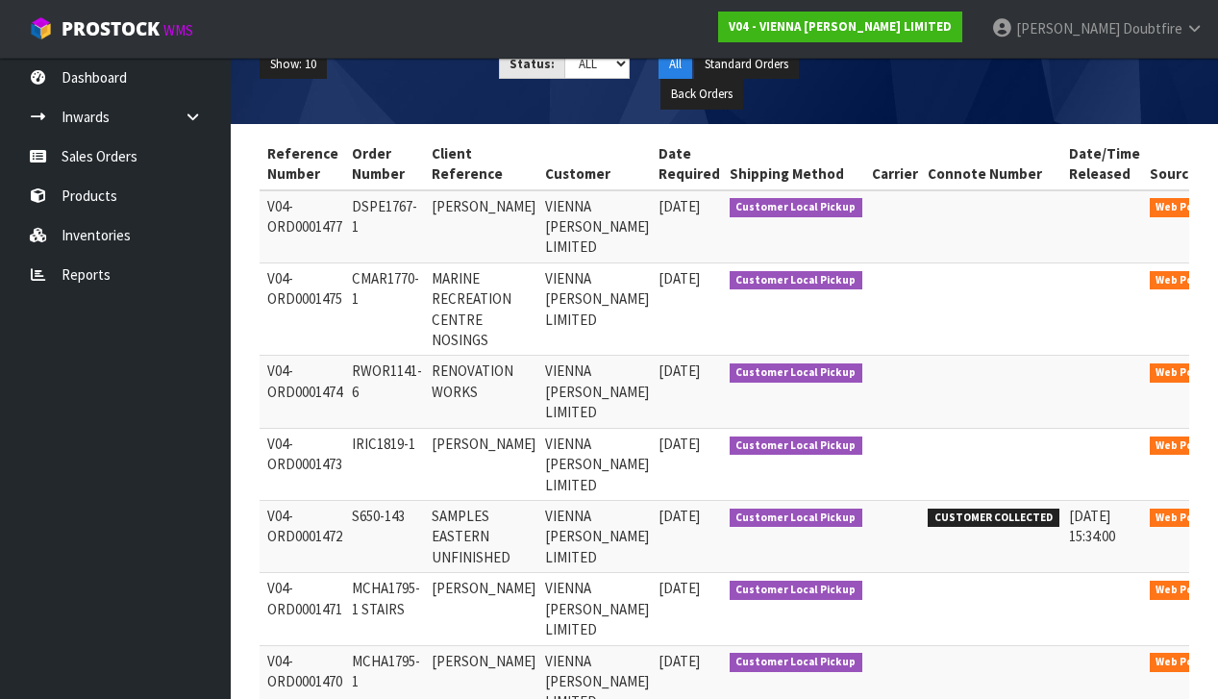
scroll to position [0, 114]
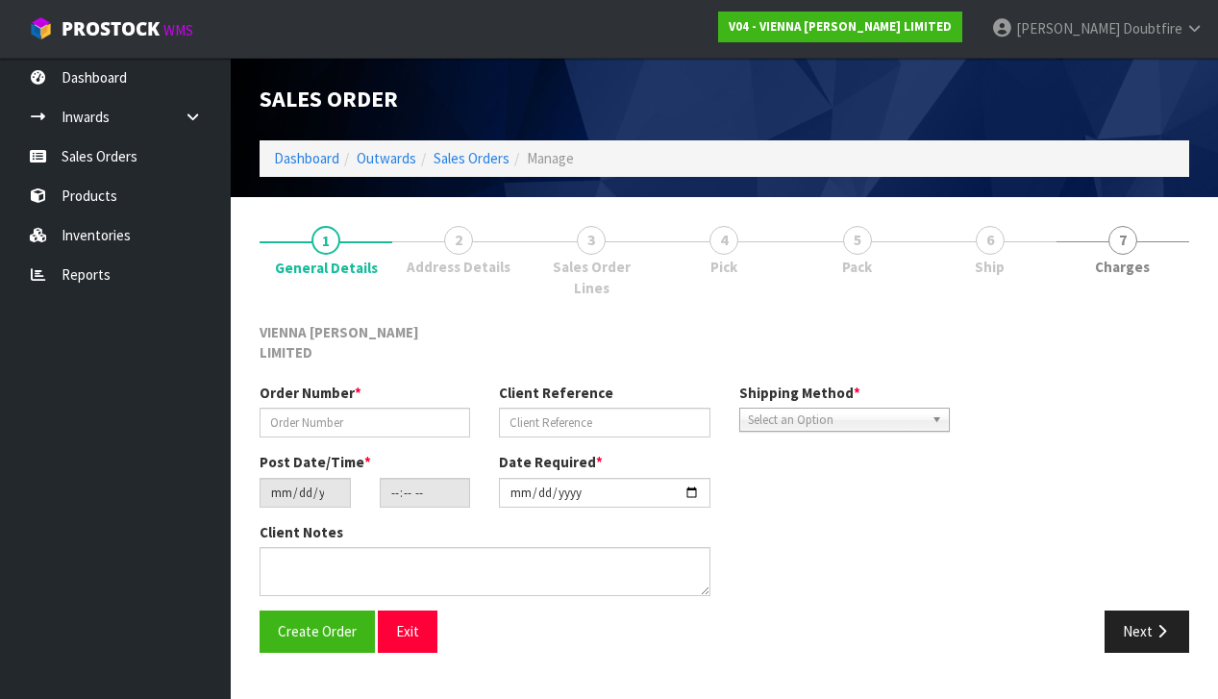
type input "RWOR1141-6"
type input "RENOVATION WORKS"
type input "[DATE]"
type input "15:39:00.000"
type input "[DATE]"
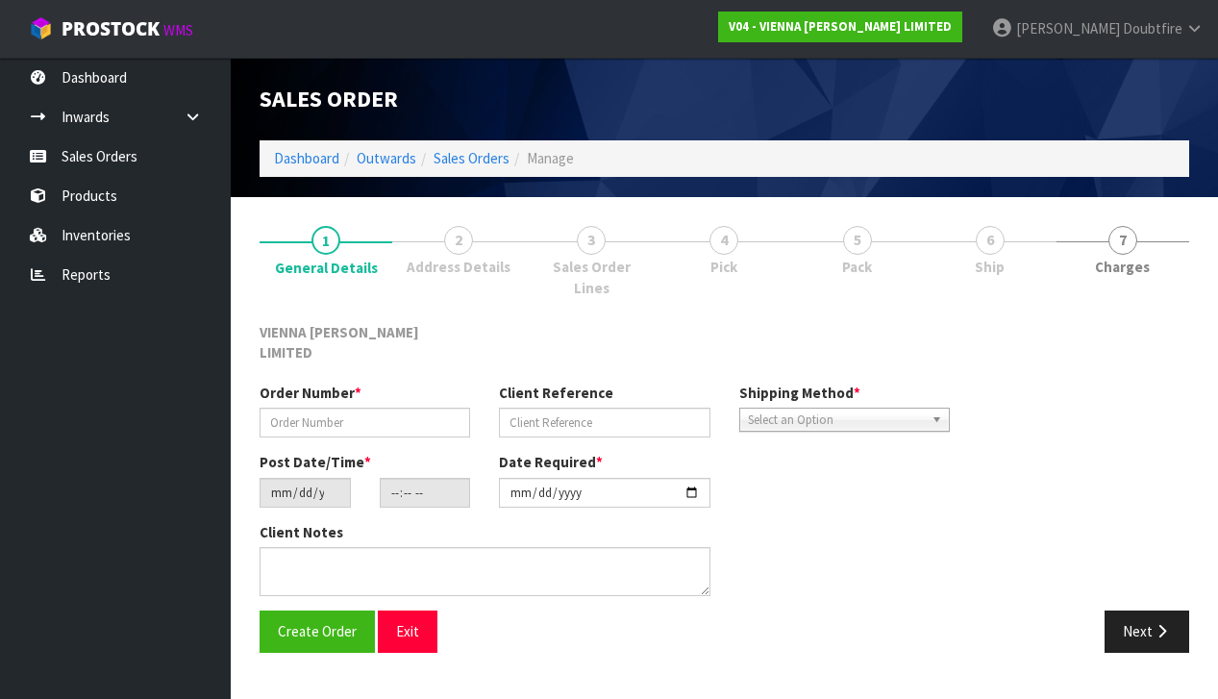
type textarea "RENOVATION WORKS [STREET_ADDRESS]"
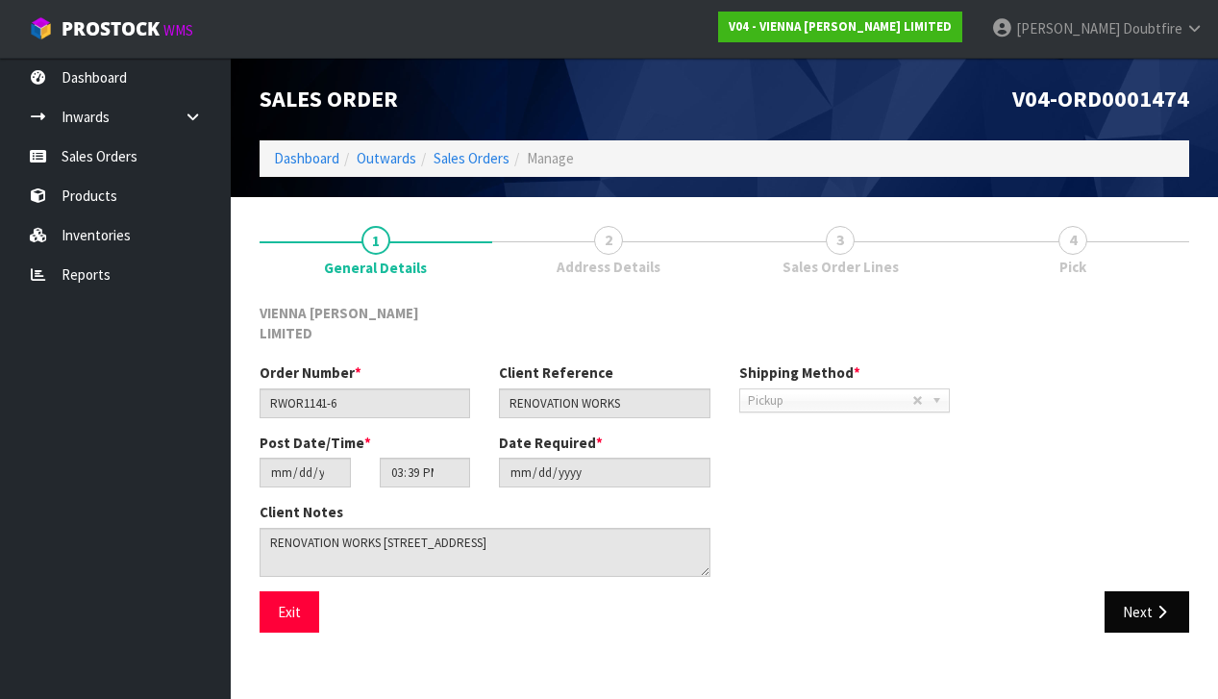
click at [1170, 605] on icon "button" at bounding box center [1162, 612] width 18 height 14
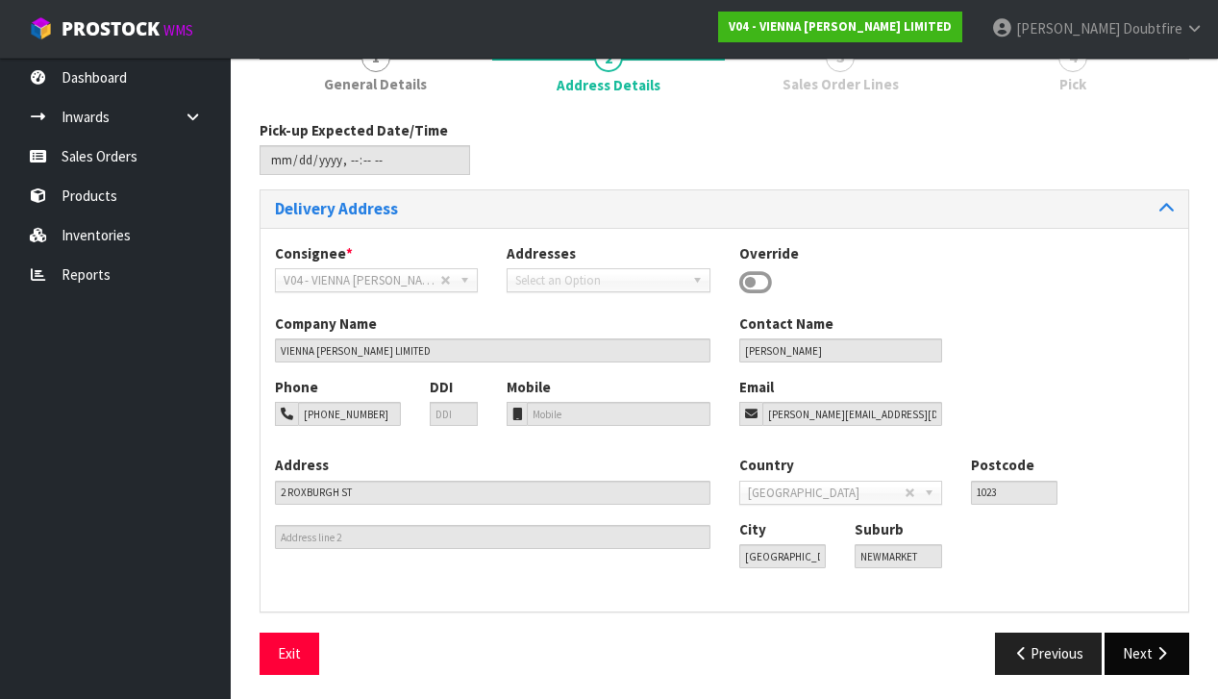
scroll to position [182, 0]
click at [1133, 661] on button "Next" at bounding box center [1147, 654] width 85 height 41
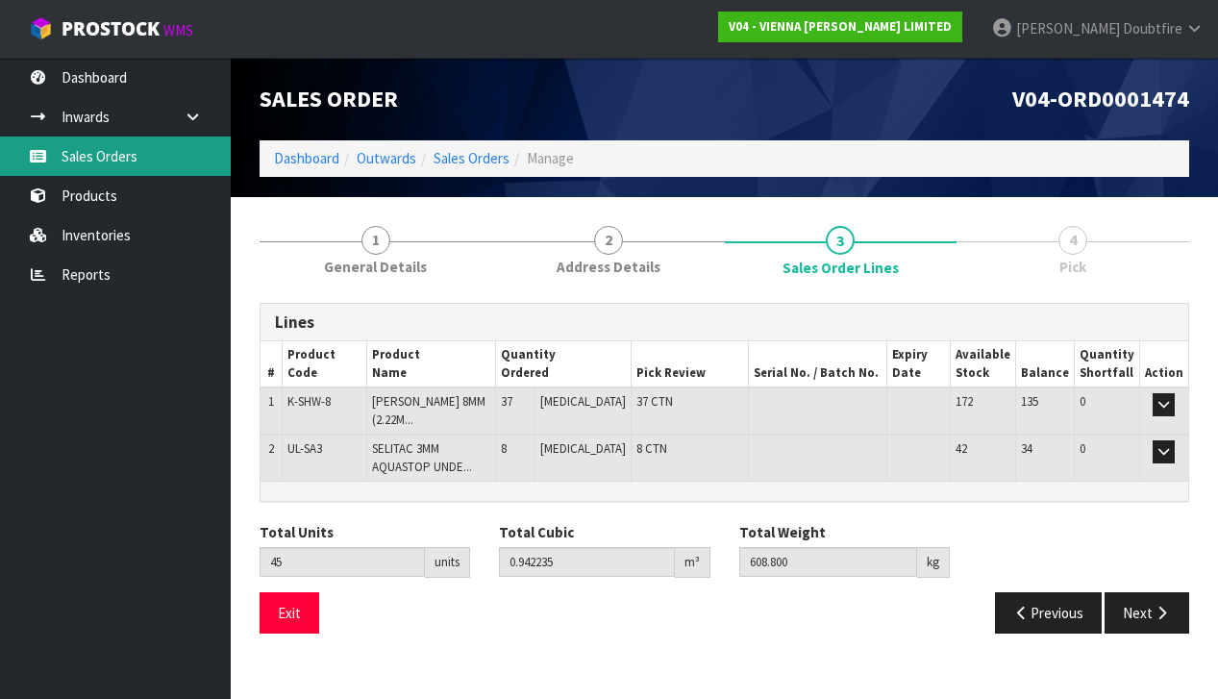
click at [94, 162] on link "Sales Orders" at bounding box center [115, 156] width 231 height 39
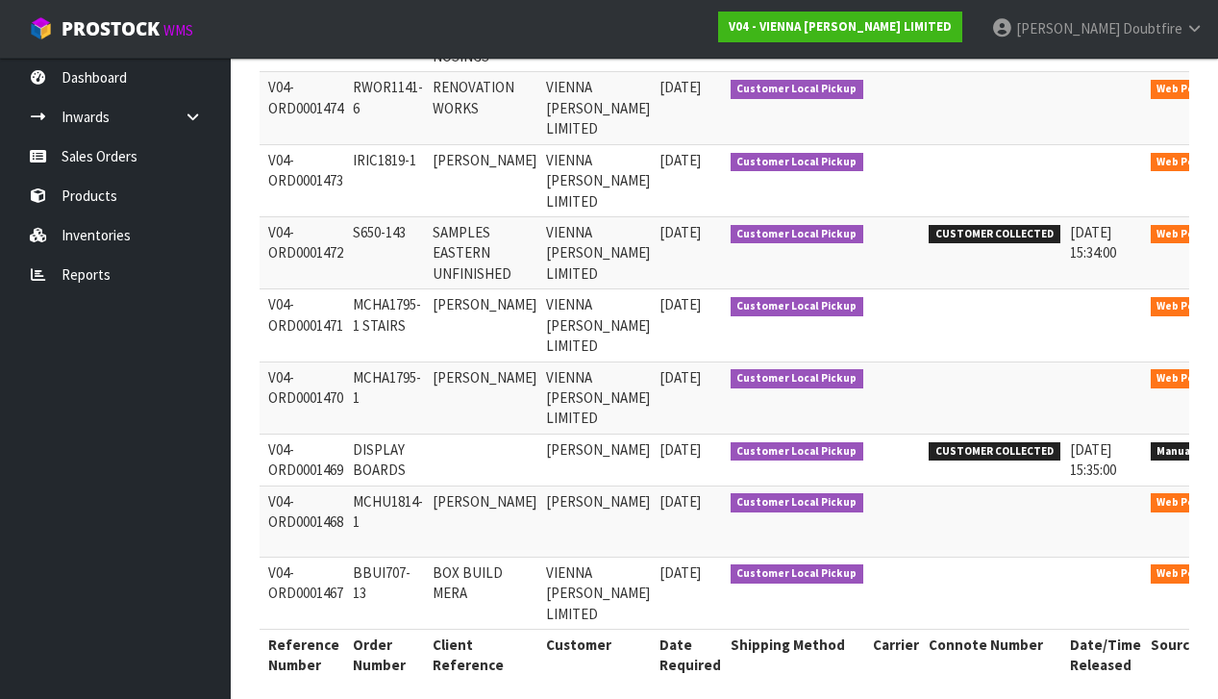
scroll to position [0, 114]
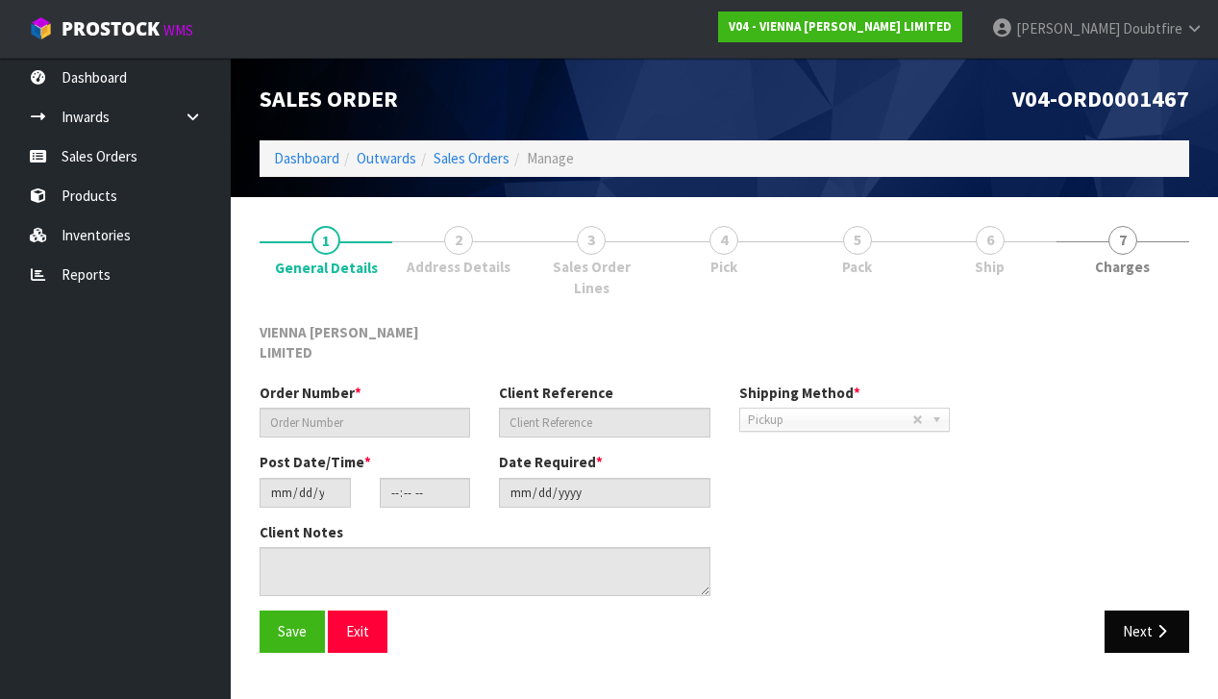
type input "BBUI707-13"
type input "BOX BUILD MERA"
type input "[DATE]"
type input "11:45:00.000"
type input "[DATE]"
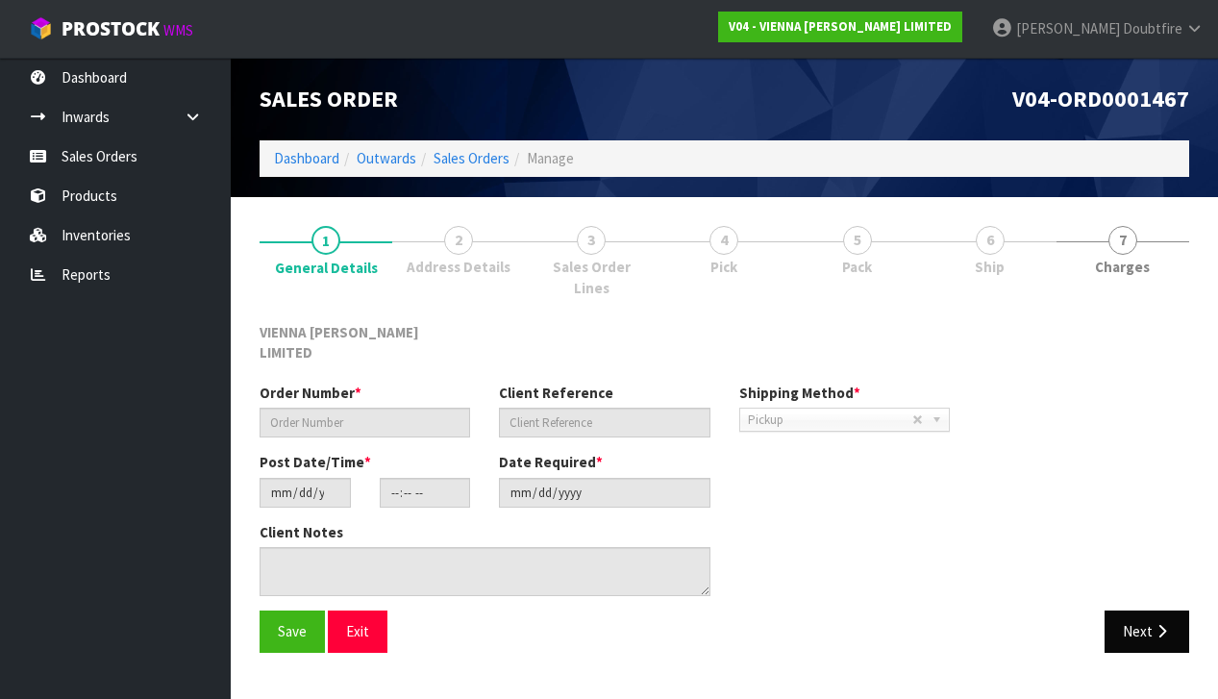
type textarea "0469 MERA"
click at [1152, 611] on button "Next" at bounding box center [1147, 631] width 85 height 41
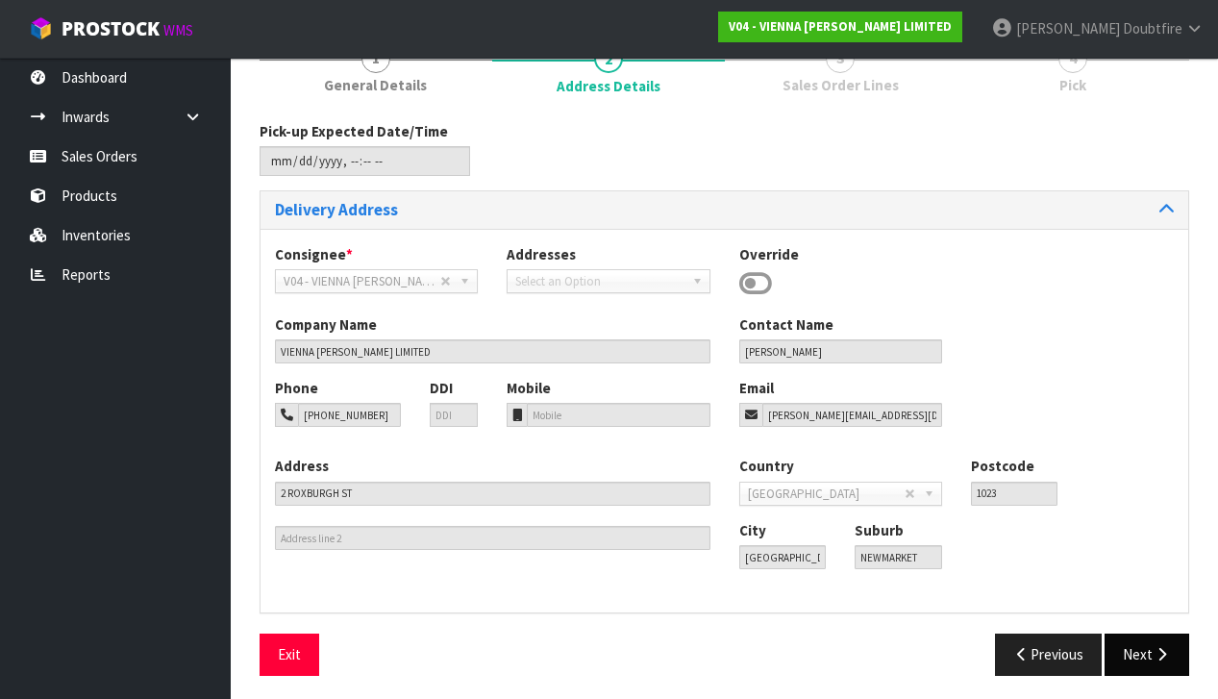
scroll to position [181, 0]
click at [1130, 639] on button "Next" at bounding box center [1147, 655] width 85 height 41
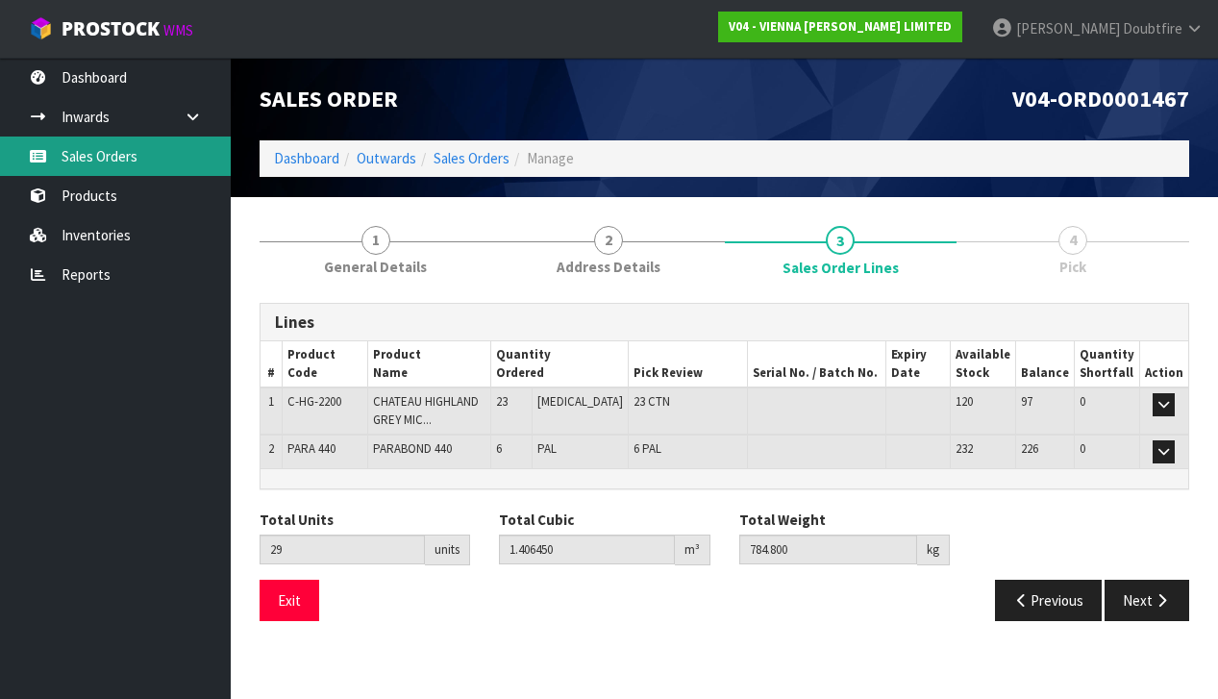
click at [97, 163] on link "Sales Orders" at bounding box center [115, 156] width 231 height 39
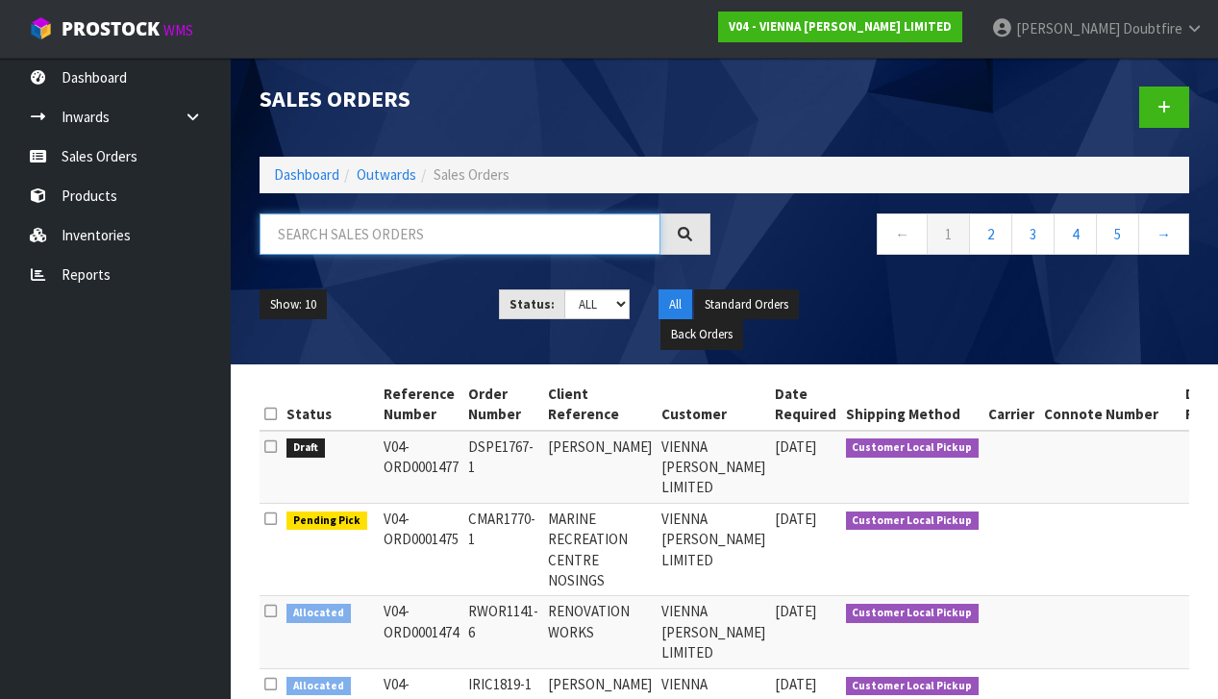
click at [307, 248] on input "text" at bounding box center [460, 233] width 401 height 41
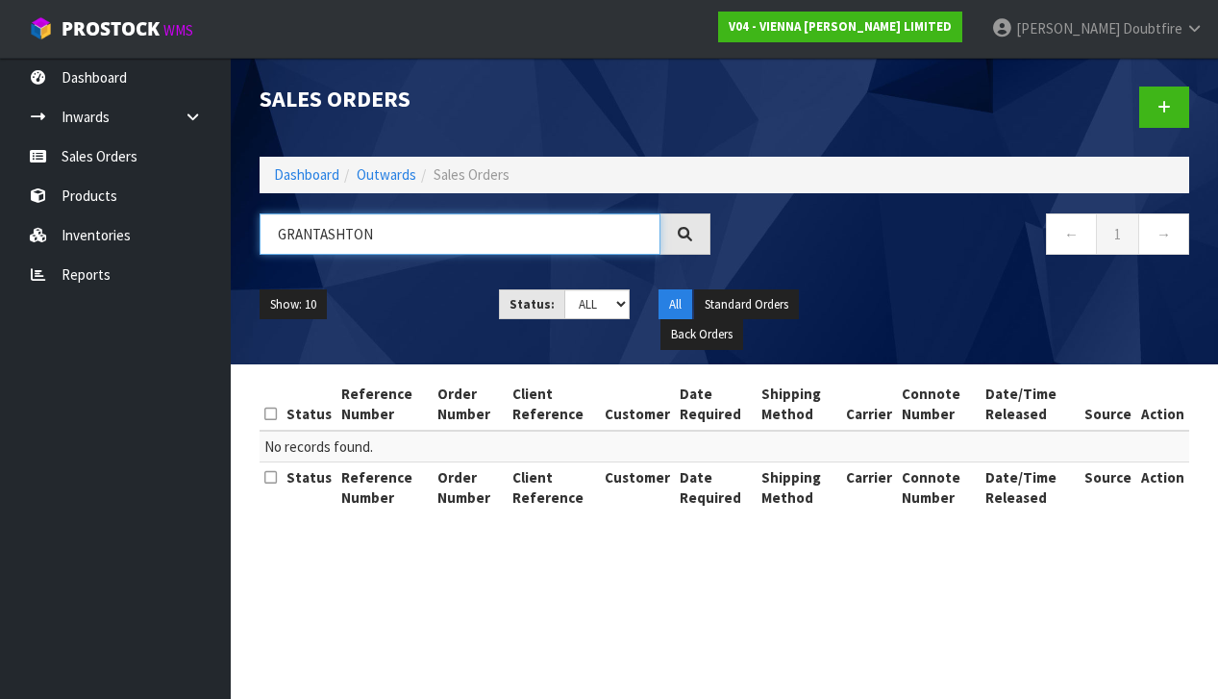
click at [322, 238] on input "GRANTASHTON" at bounding box center [460, 233] width 401 height 41
click at [423, 232] on input "[PERSON_NAME]" at bounding box center [460, 233] width 401 height 41
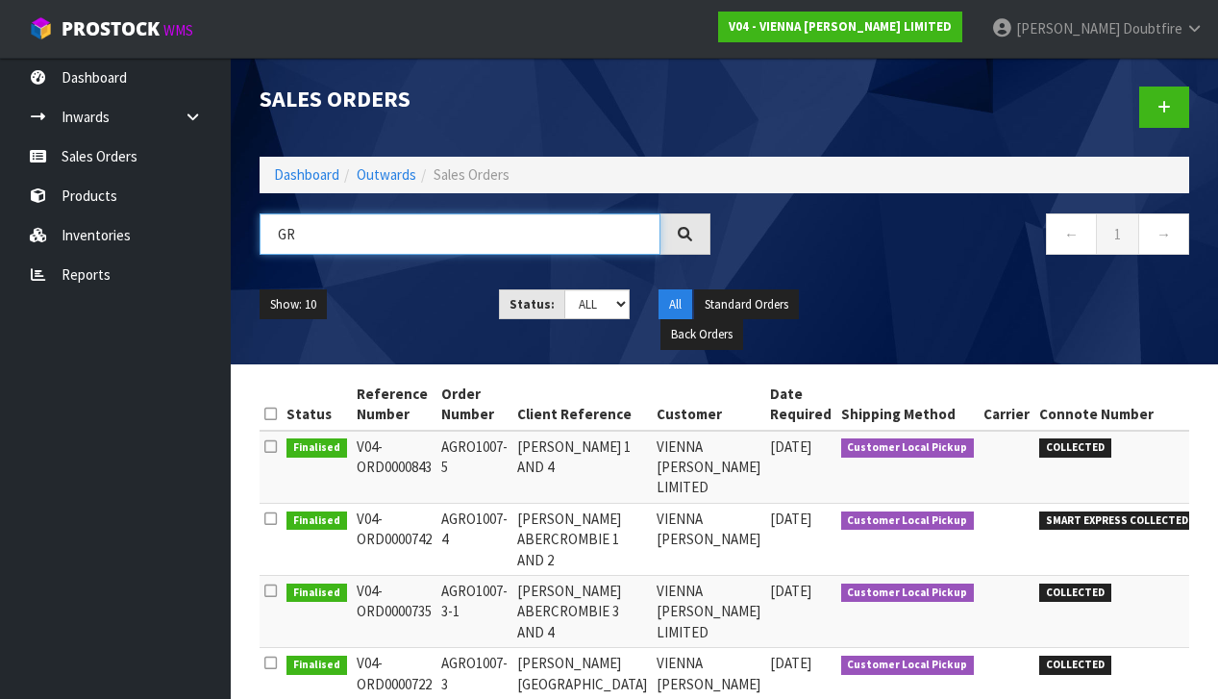
type input "G"
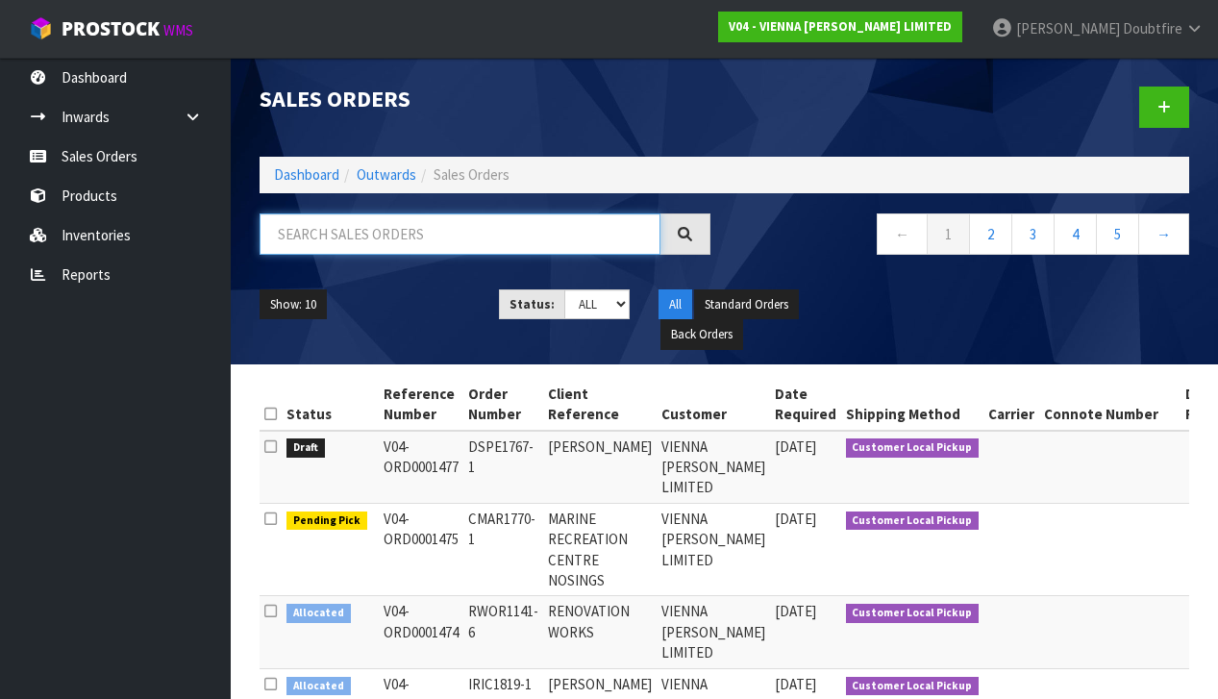
paste input "AGRO1007-9"
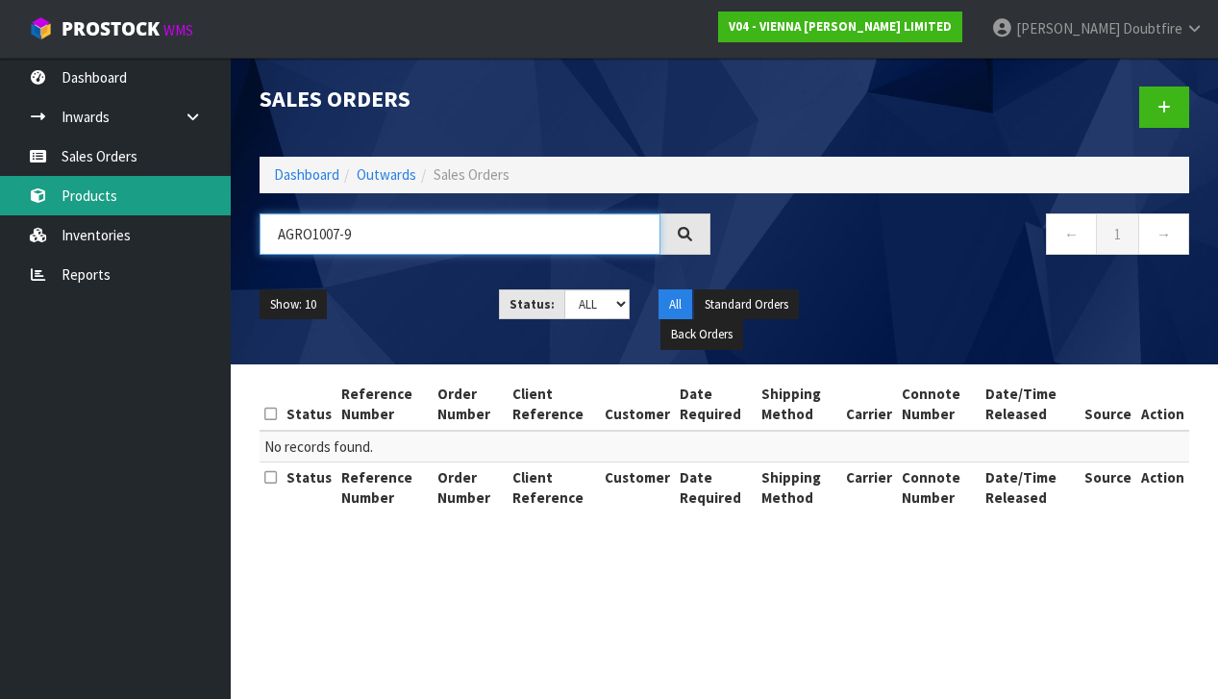
type input "AGRO1007-9"
click at [90, 198] on link "Products" at bounding box center [115, 195] width 231 height 39
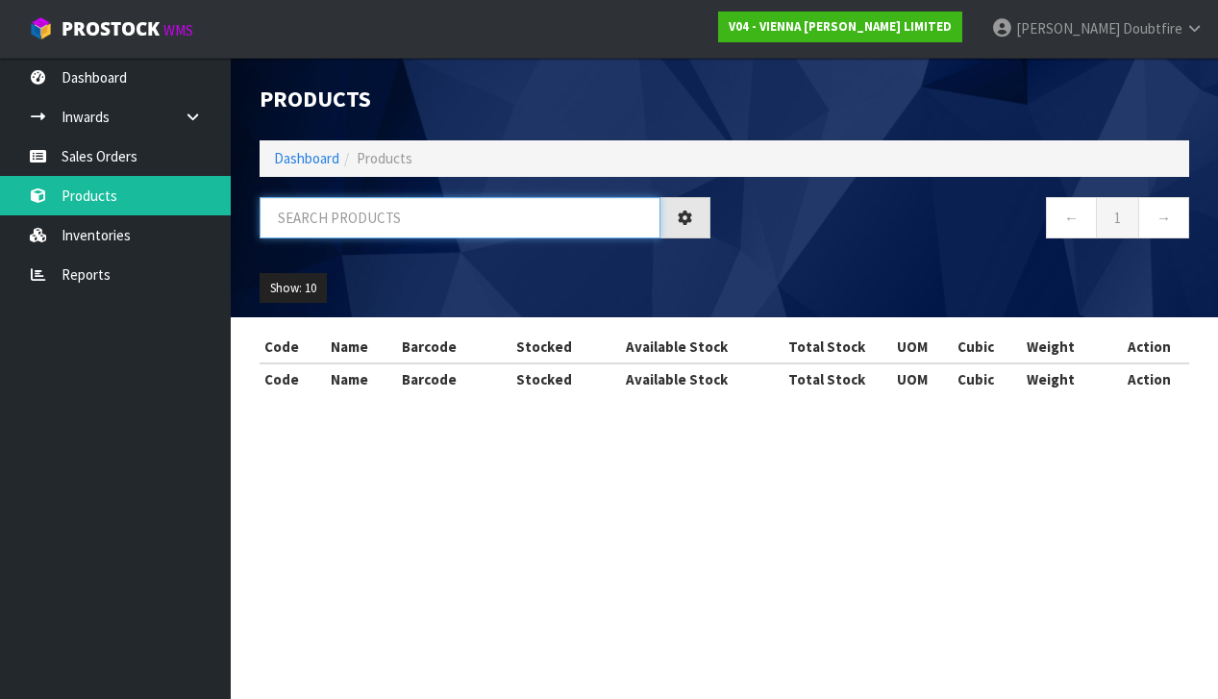
click at [335, 226] on input "text" at bounding box center [460, 217] width 401 height 41
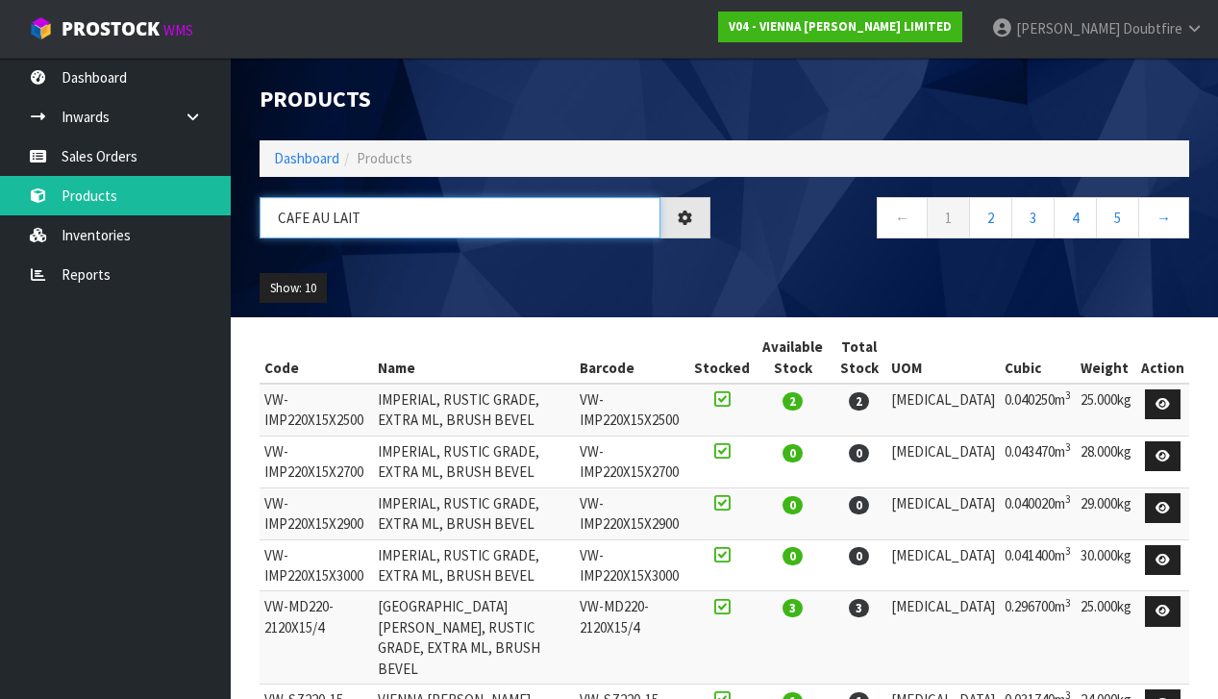
type input "CAFE AU LAIT"
